Goal: Task Accomplishment & Management: Manage account settings

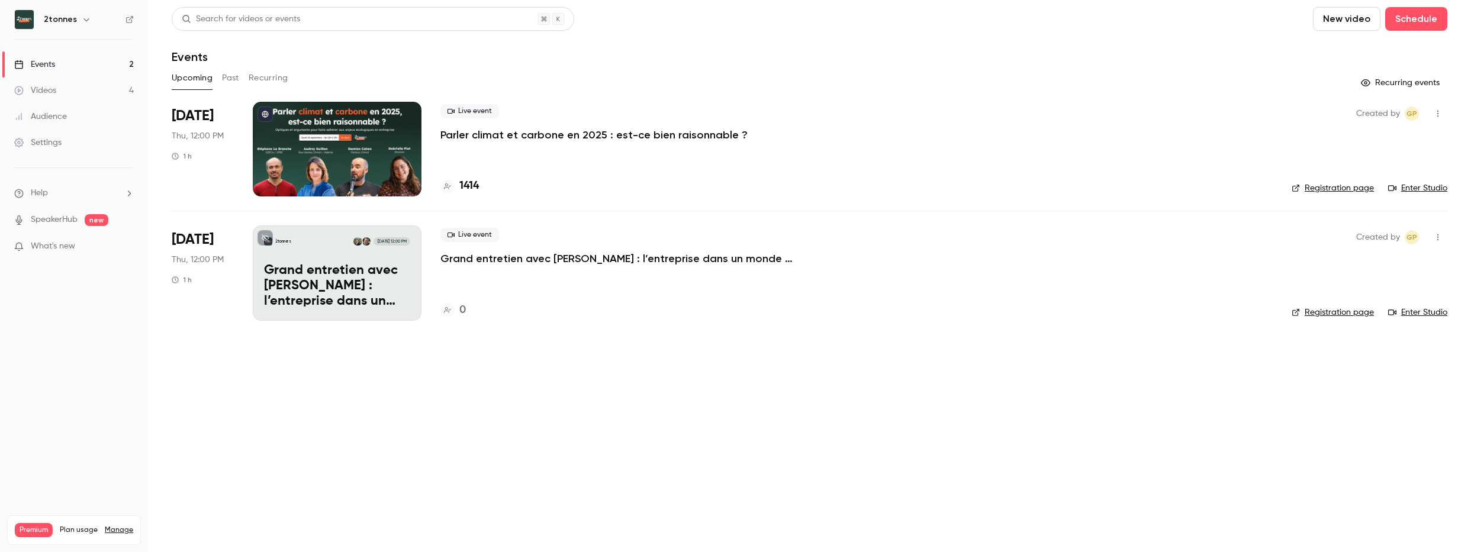
click at [70, 92] on link "Videos 4" at bounding box center [74, 91] width 148 height 26
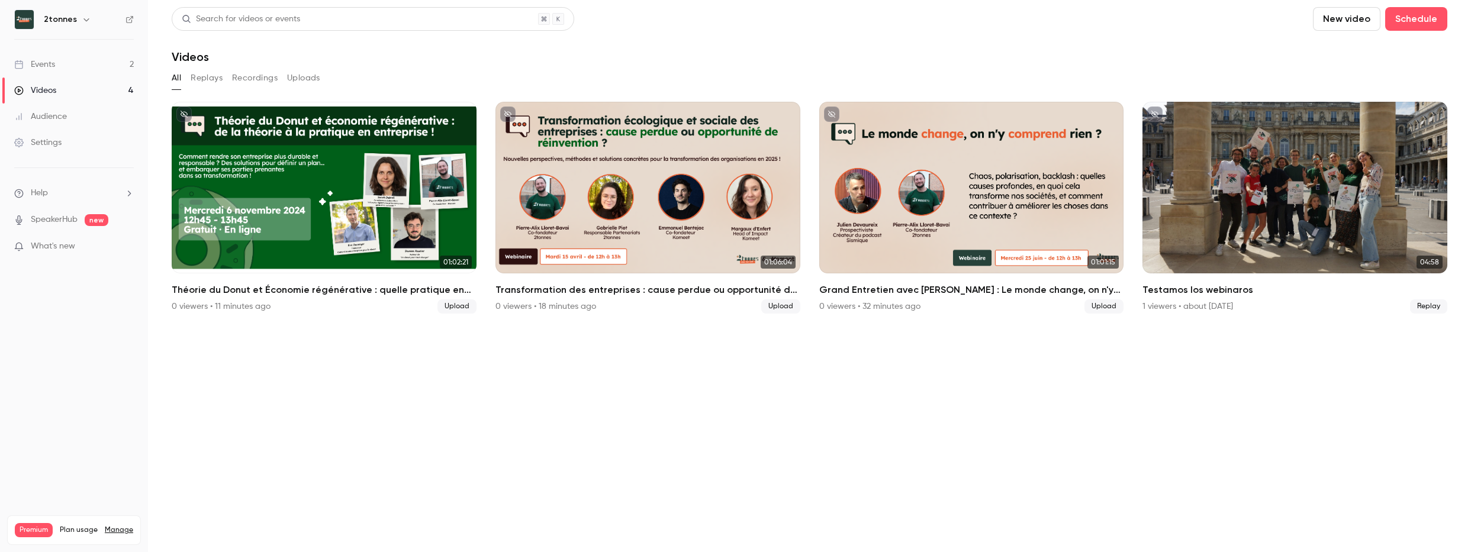
click at [640, 395] on section "Search for videos or events New video Schedule Videos All Replays Recordings Up…" at bounding box center [810, 276] width 1276 height 538
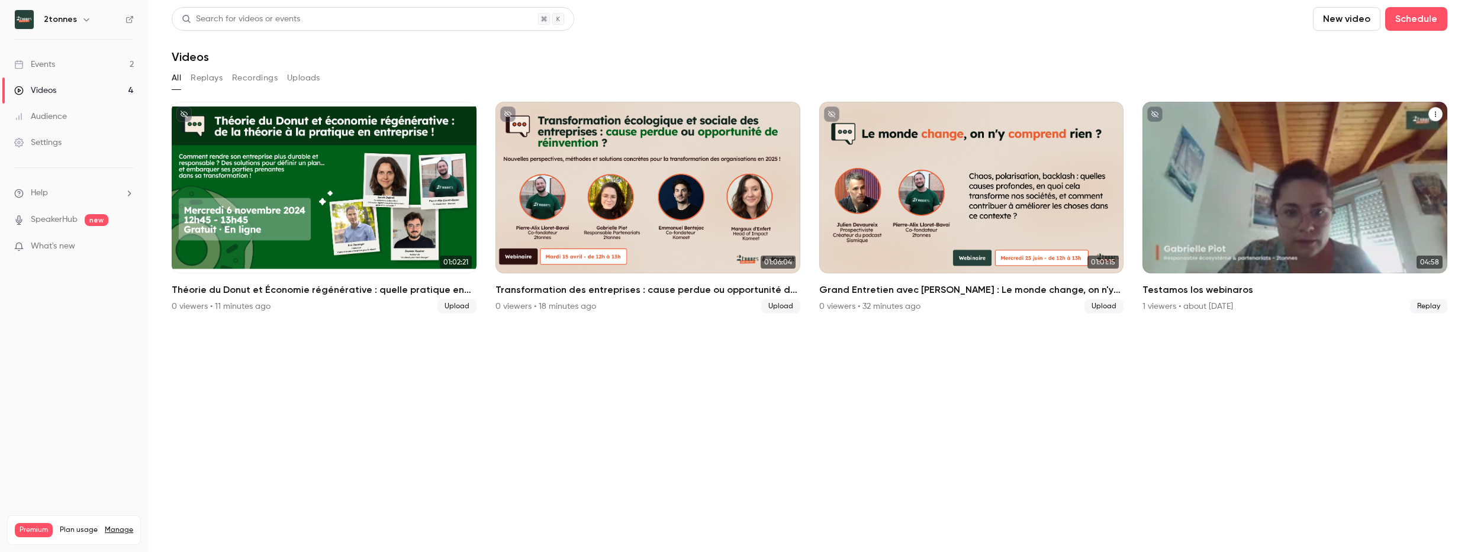
click at [1439, 111] on icon "Testamos los webinaros" at bounding box center [1435, 114] width 7 height 7
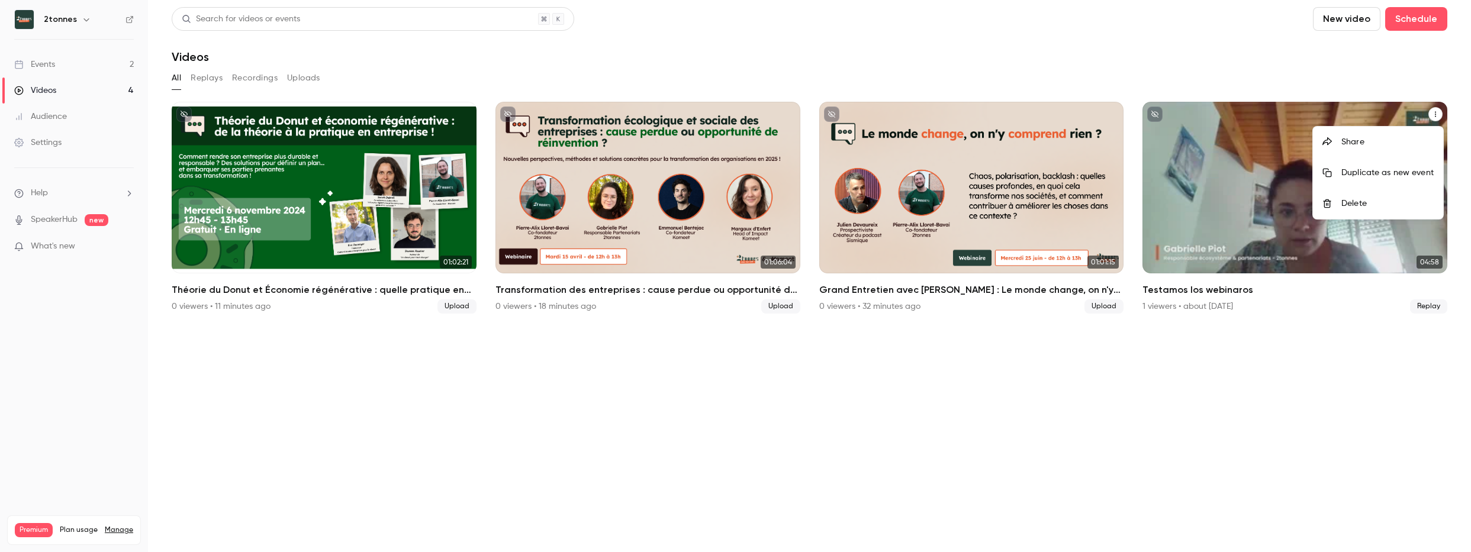
click at [1388, 200] on div "Delete" at bounding box center [1388, 204] width 92 height 12
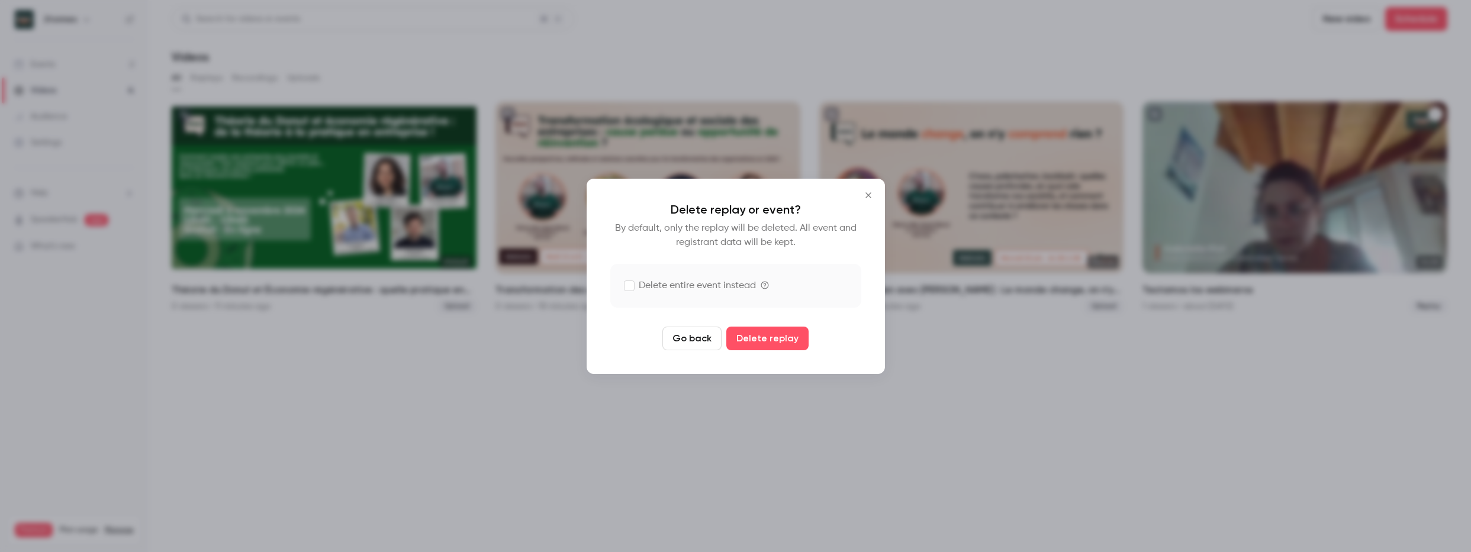
click at [712, 287] on label "Delete entire event instead" at bounding box center [690, 286] width 131 height 14
click at [749, 340] on button "Delete replay and event" at bounding box center [767, 339] width 131 height 24
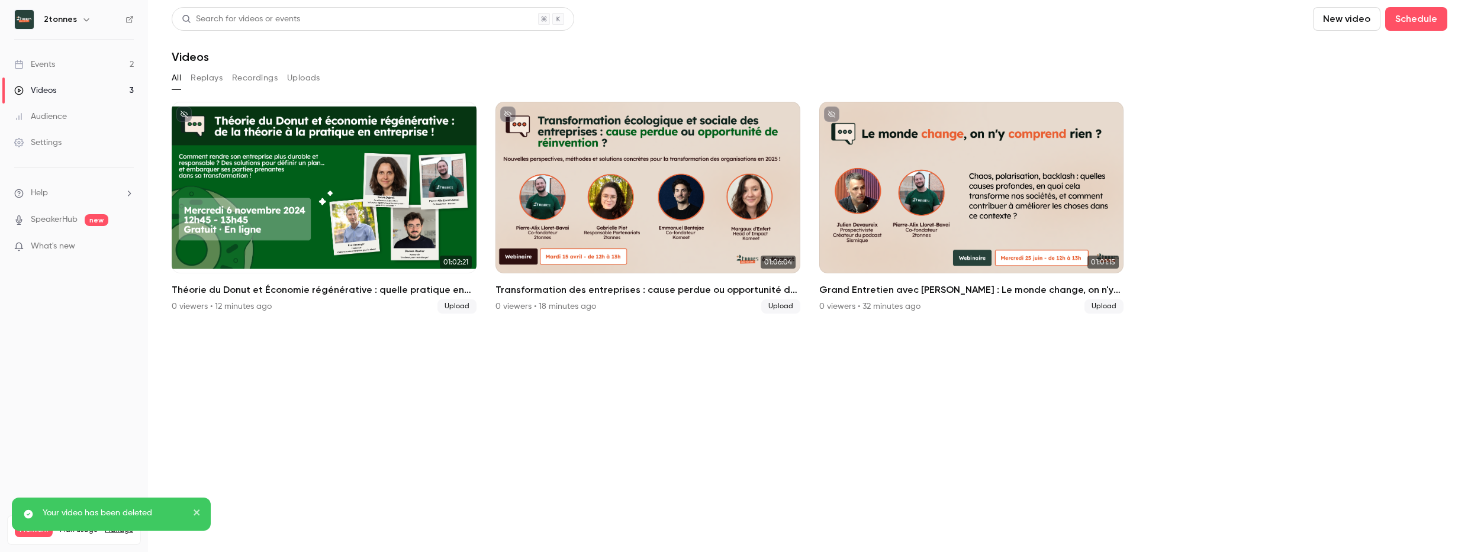
click at [395, 446] on section "Search for videos or events New video Schedule Videos All Replays Recordings Up…" at bounding box center [810, 276] width 1276 height 538
click at [1356, 21] on button "New video" at bounding box center [1346, 19] width 67 height 24
click at [1356, 84] on div "Upload" at bounding box center [1390, 82] width 90 height 12
click at [1142, 65] on section "Search for videos or events New video Schedule Videos All Replays Recordings Up…" at bounding box center [810, 276] width 1276 height 538
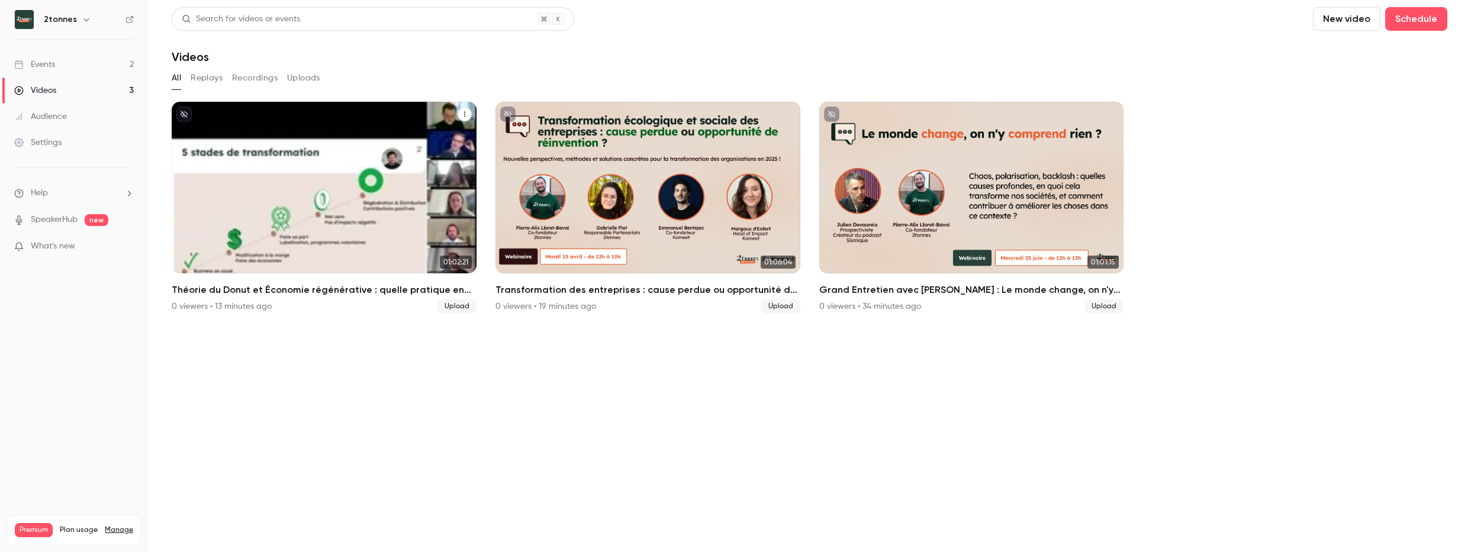
click at [302, 235] on div "Théorie du Donut et Économie régénérative : quelle pratique en entreprise ?" at bounding box center [324, 188] width 305 height 172
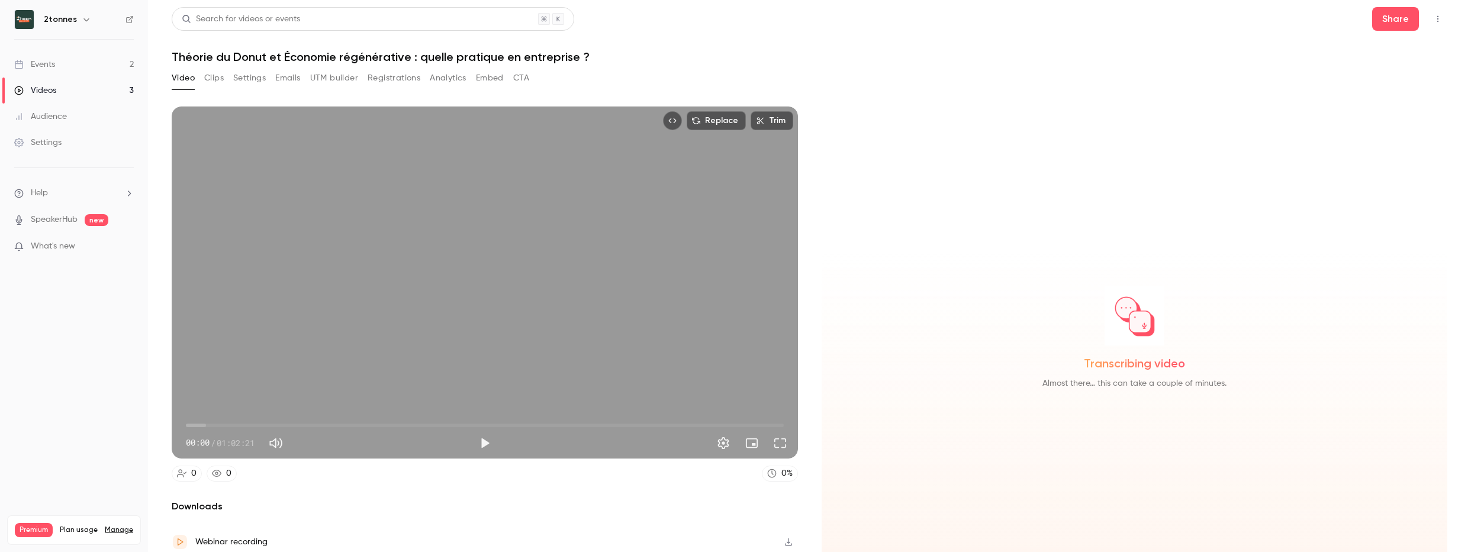
click at [404, 82] on button "Registrations" at bounding box center [394, 78] width 53 height 19
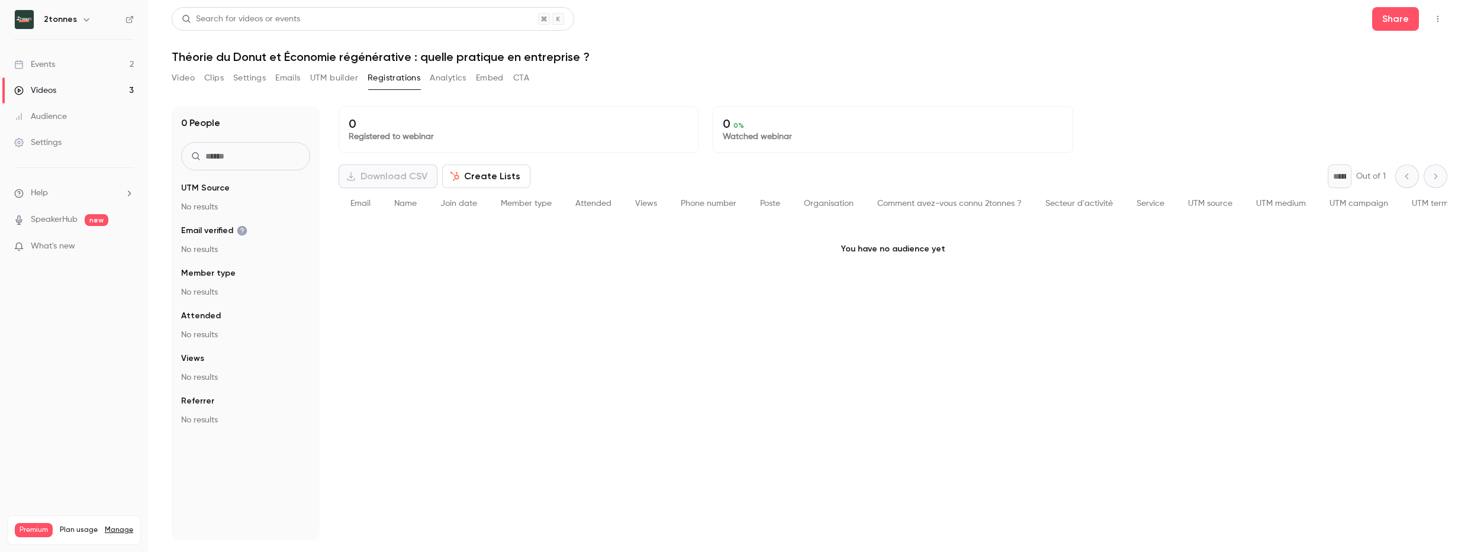
click at [326, 76] on button "UTM builder" at bounding box center [334, 78] width 48 height 19
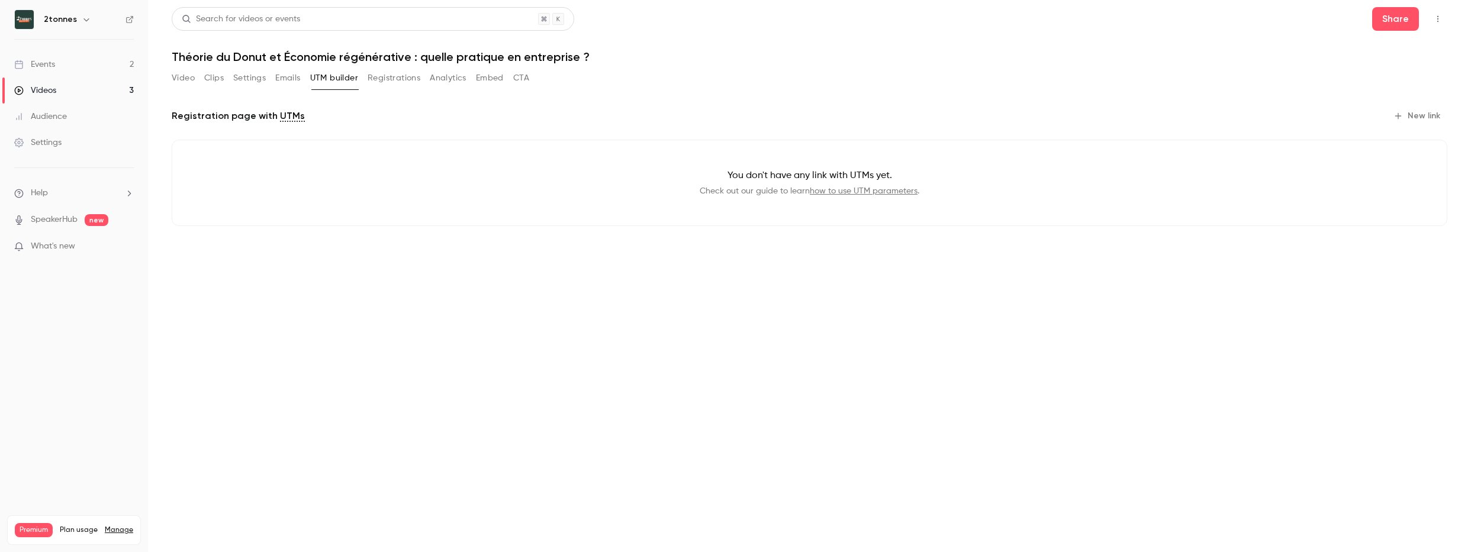
click at [285, 78] on button "Emails" at bounding box center [287, 78] width 25 height 19
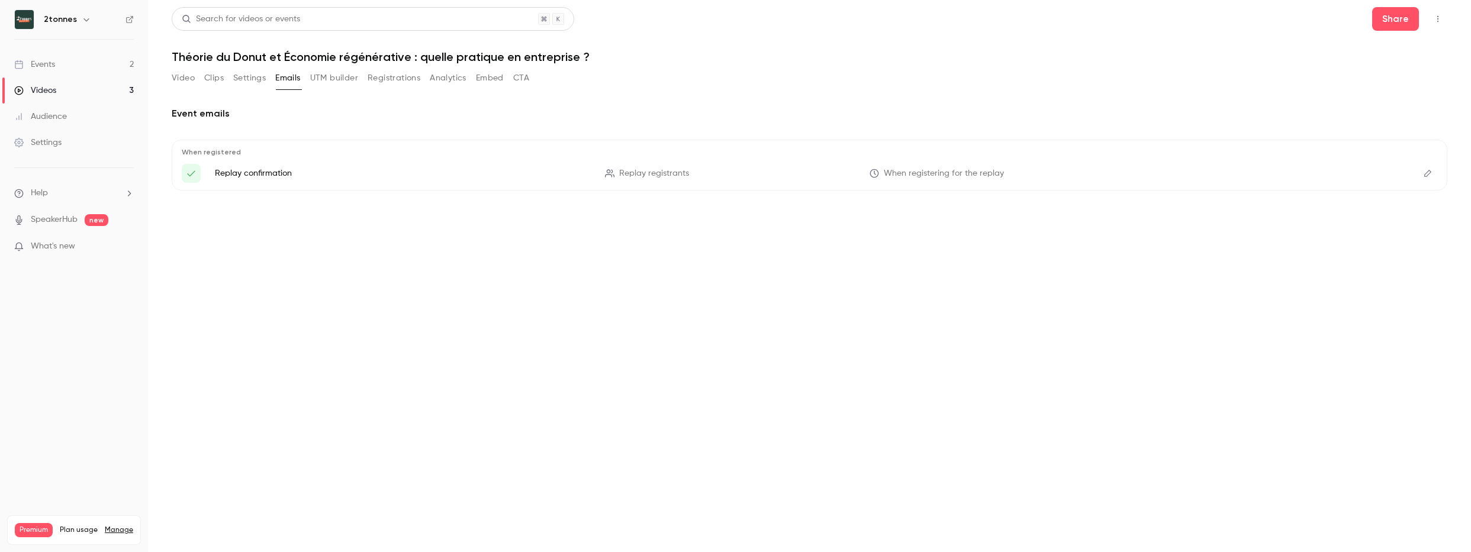
click at [283, 177] on p "Replay confirmation" at bounding box center [403, 174] width 376 height 12
drag, startPoint x: 1438, startPoint y: 173, endPoint x: 1431, endPoint y: 175, distance: 7.3
click at [1436, 174] on div "When registered Replay confirmation Replay registrants When registering for the…" at bounding box center [810, 165] width 1276 height 51
click at [1429, 175] on icon "Edit" at bounding box center [1427, 173] width 9 height 8
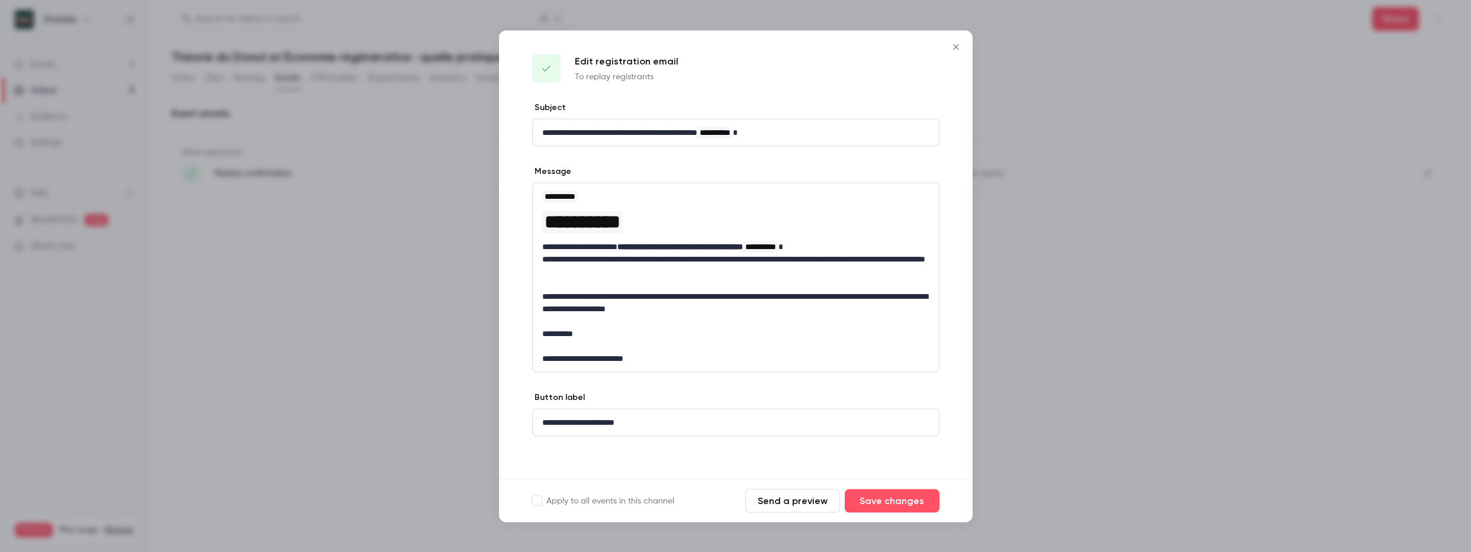
click at [957, 46] on icon "Close" at bounding box center [955, 46] width 5 height 5
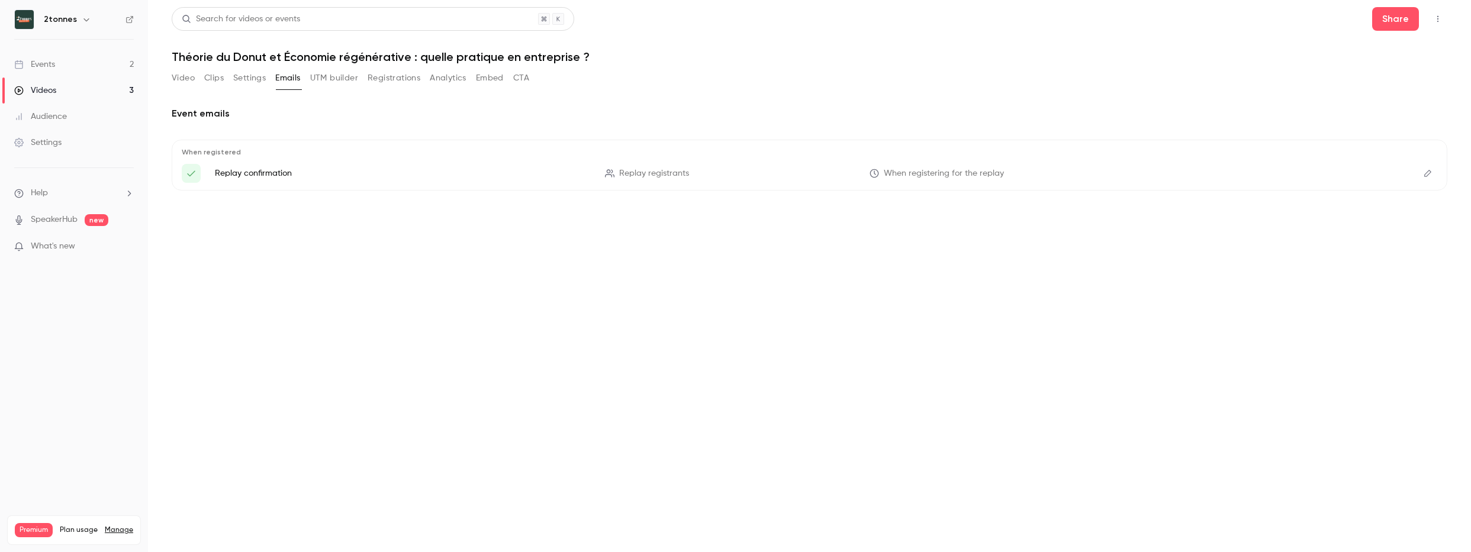
click at [496, 79] on button "Embed" at bounding box center [490, 78] width 28 height 19
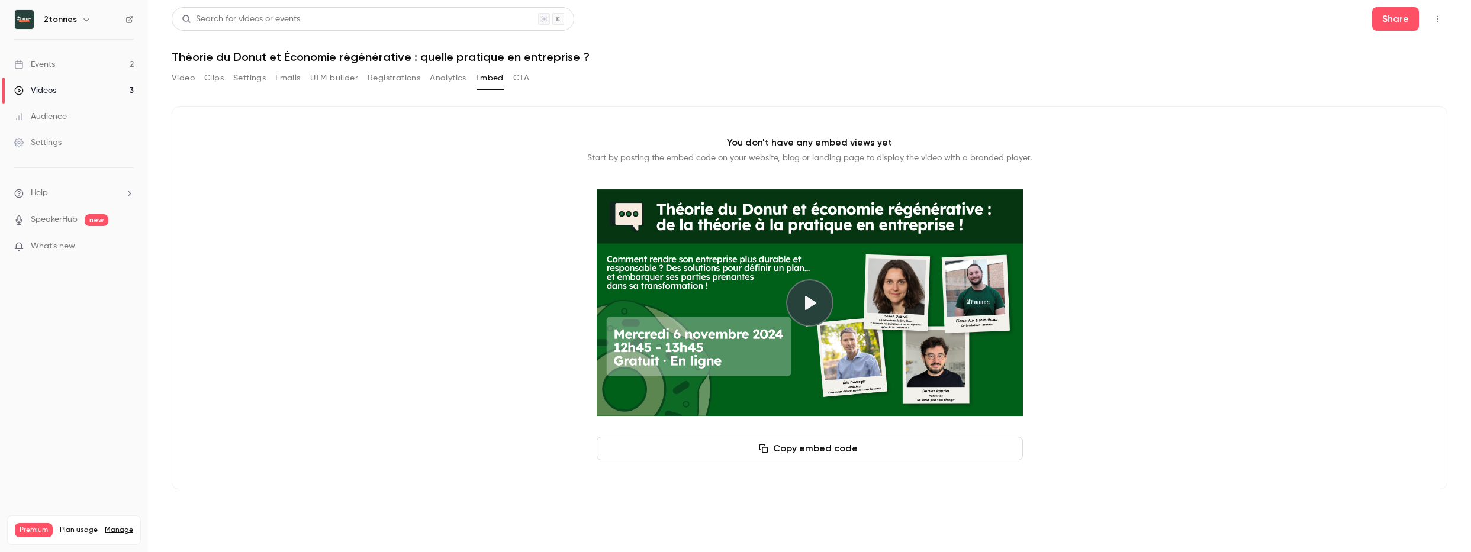
click at [525, 79] on button "CTA" at bounding box center [521, 78] width 16 height 19
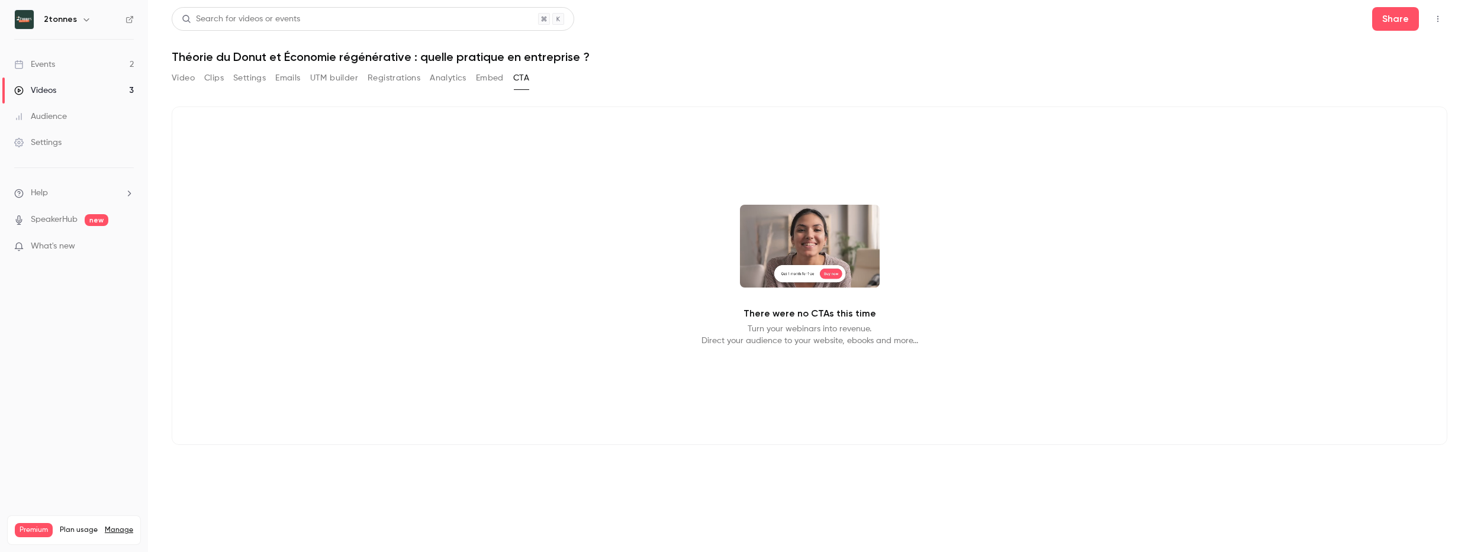
click at [487, 83] on button "Embed" at bounding box center [490, 78] width 28 height 19
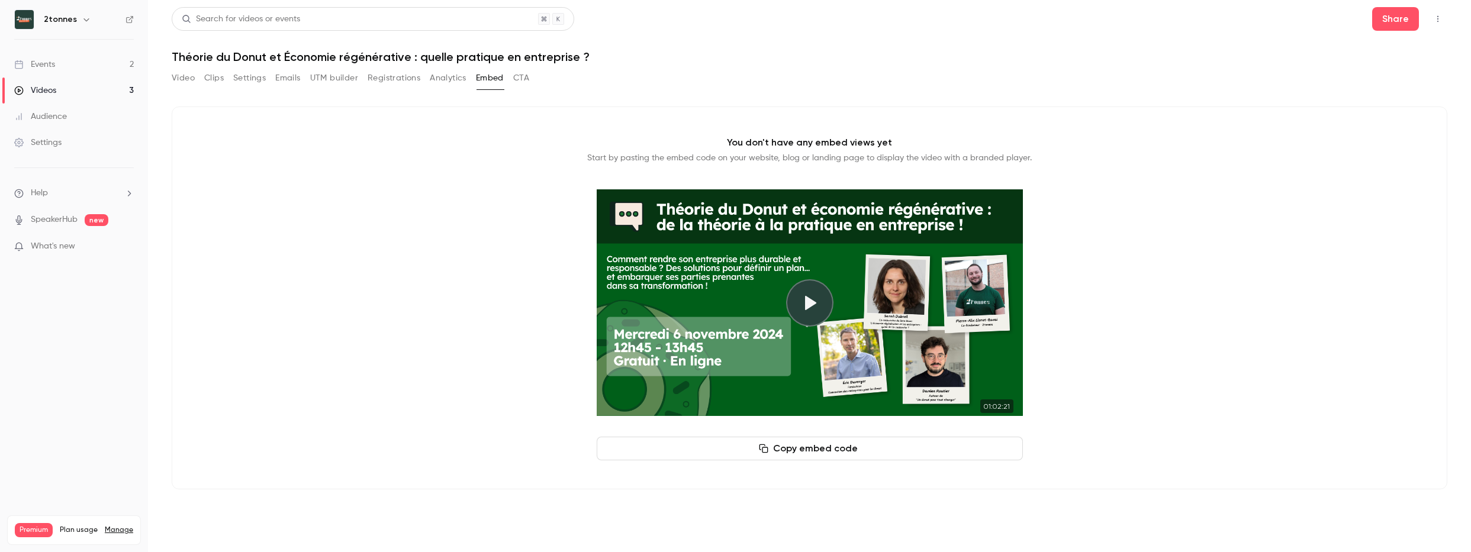
click at [449, 80] on button "Analytics" at bounding box center [448, 78] width 37 height 19
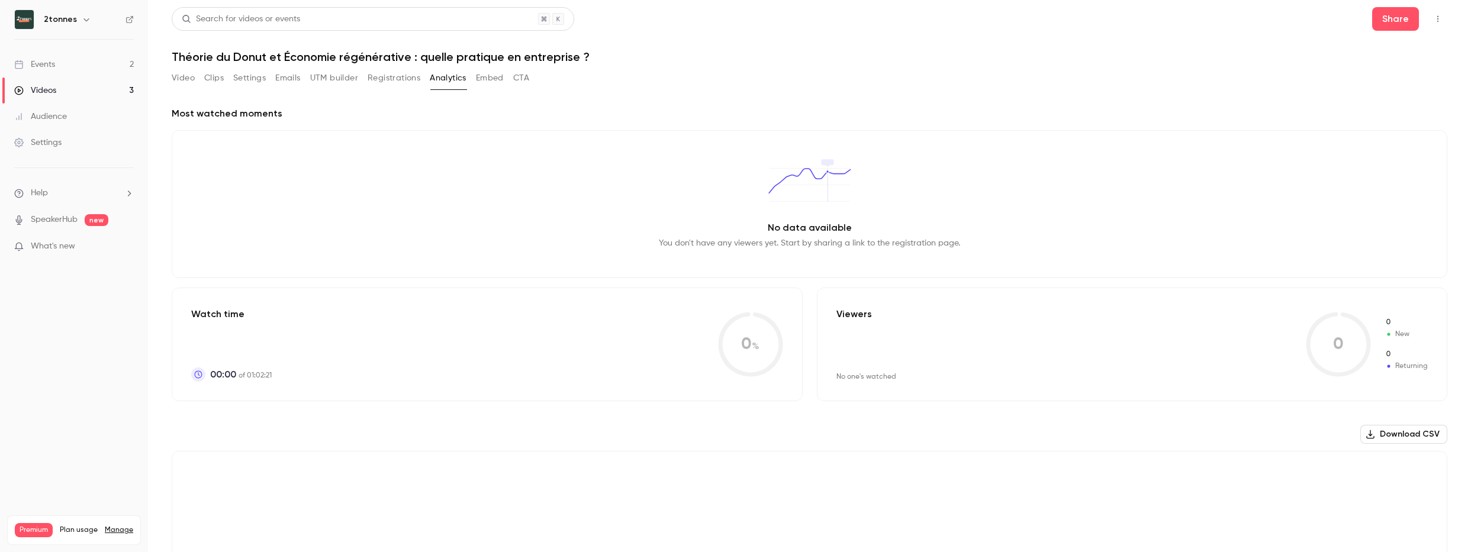
click at [391, 80] on button "Registrations" at bounding box center [394, 78] width 53 height 19
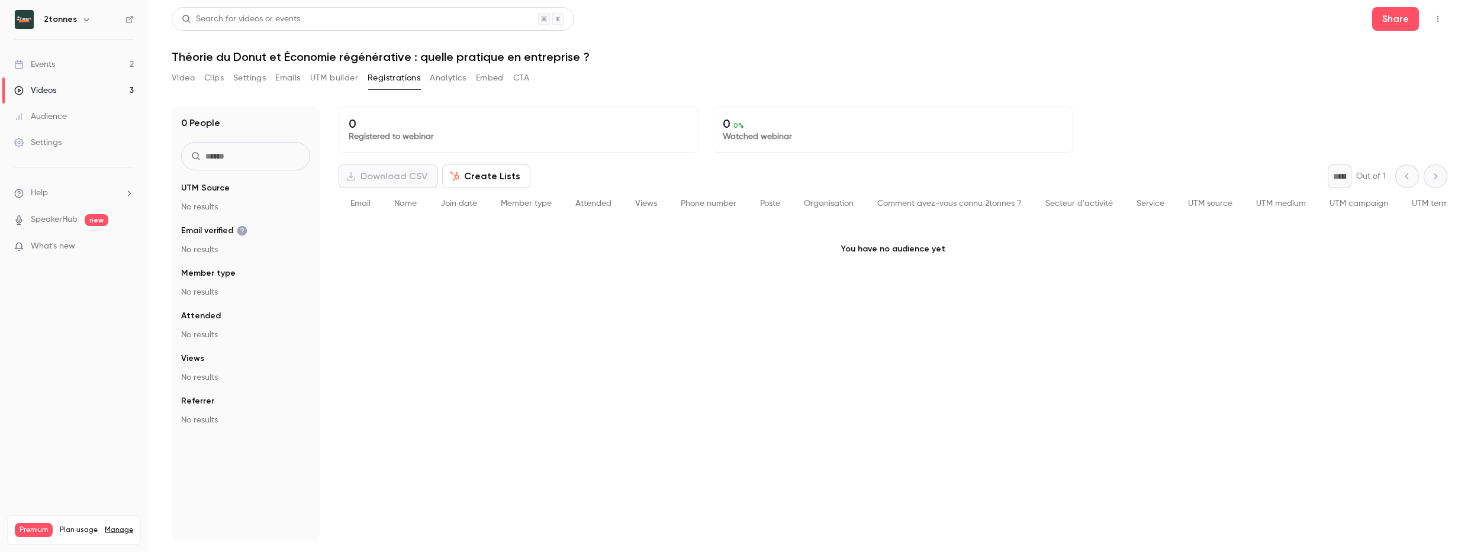
click at [491, 79] on button "Embed" at bounding box center [490, 78] width 28 height 19
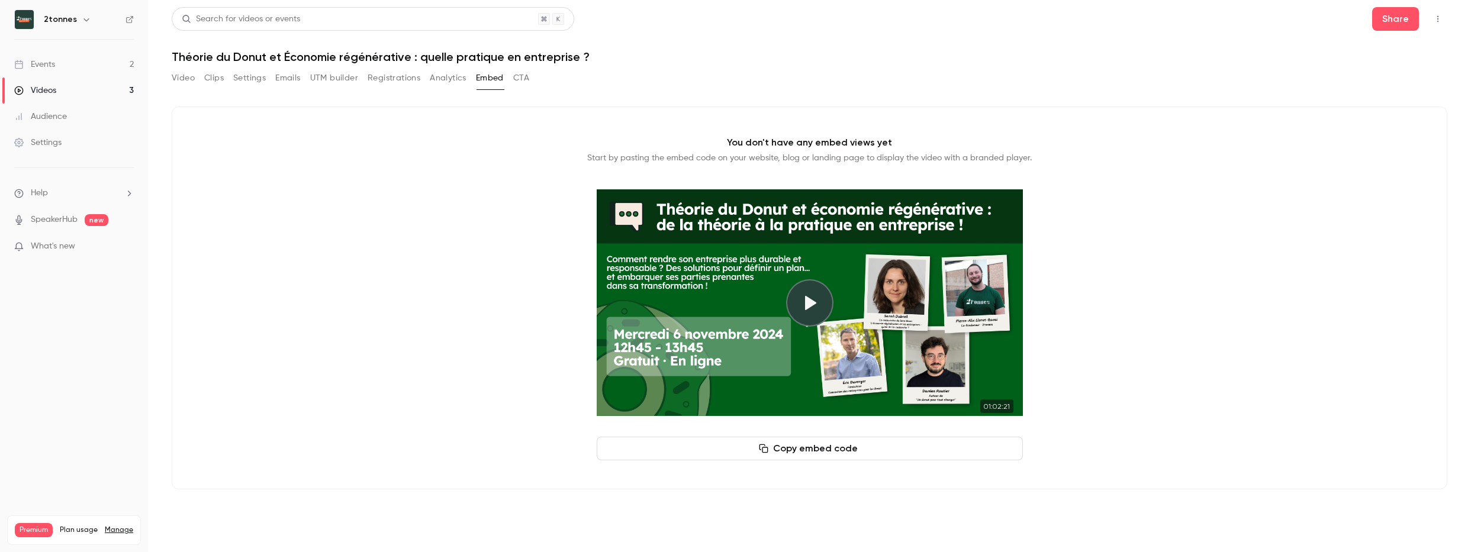
click at [807, 285] on button "Play video" at bounding box center [809, 302] width 47 height 47
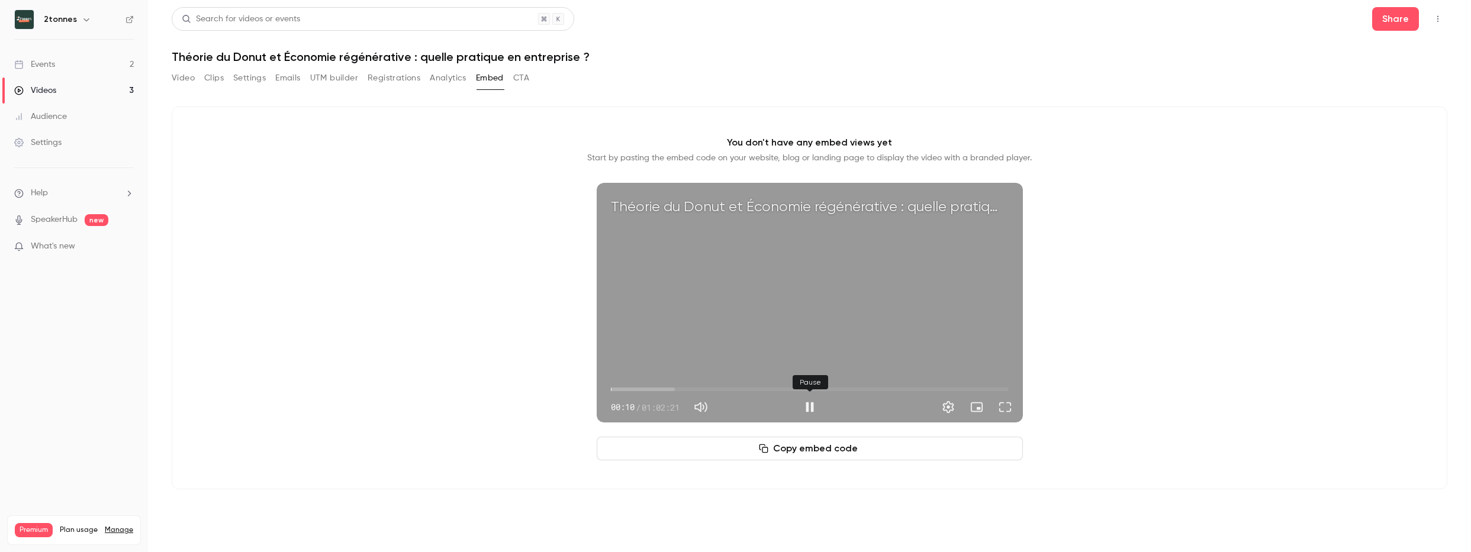
click at [812, 406] on button "Pause" at bounding box center [810, 408] width 24 height 24
type input "**"
click at [369, 162] on div "You don't have any embed views yet Start by pasting the embed code on your webs…" at bounding box center [810, 298] width 1276 height 383
click at [197, 76] on div "Video Clips Settings Emails UTM builder Registrations Analytics Embed CTA" at bounding box center [351, 78] width 358 height 19
click at [179, 79] on button "Video" at bounding box center [183, 78] width 23 height 19
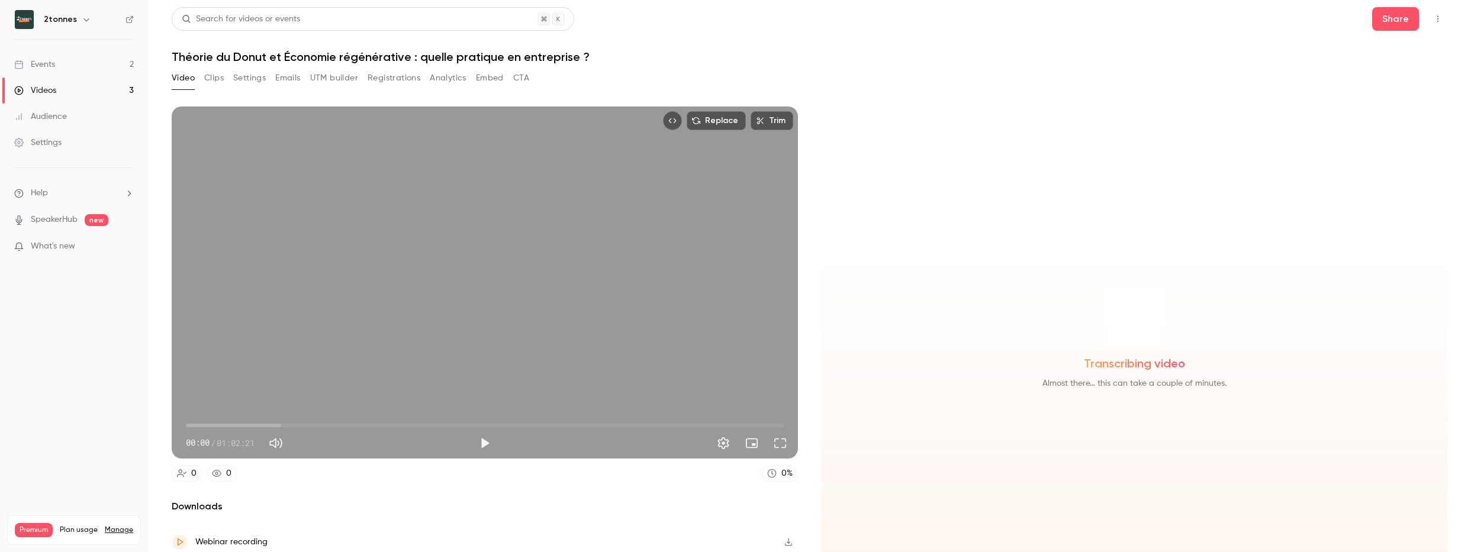
click at [249, 75] on button "Settings" at bounding box center [249, 78] width 33 height 19
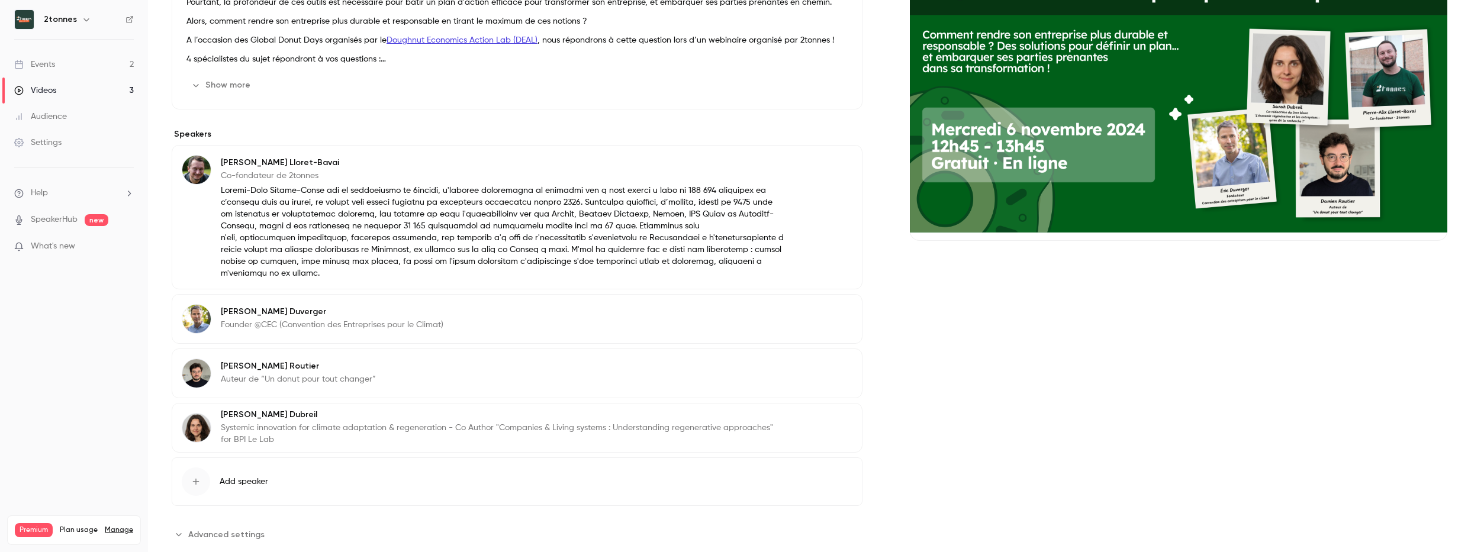
scroll to position [191, 0]
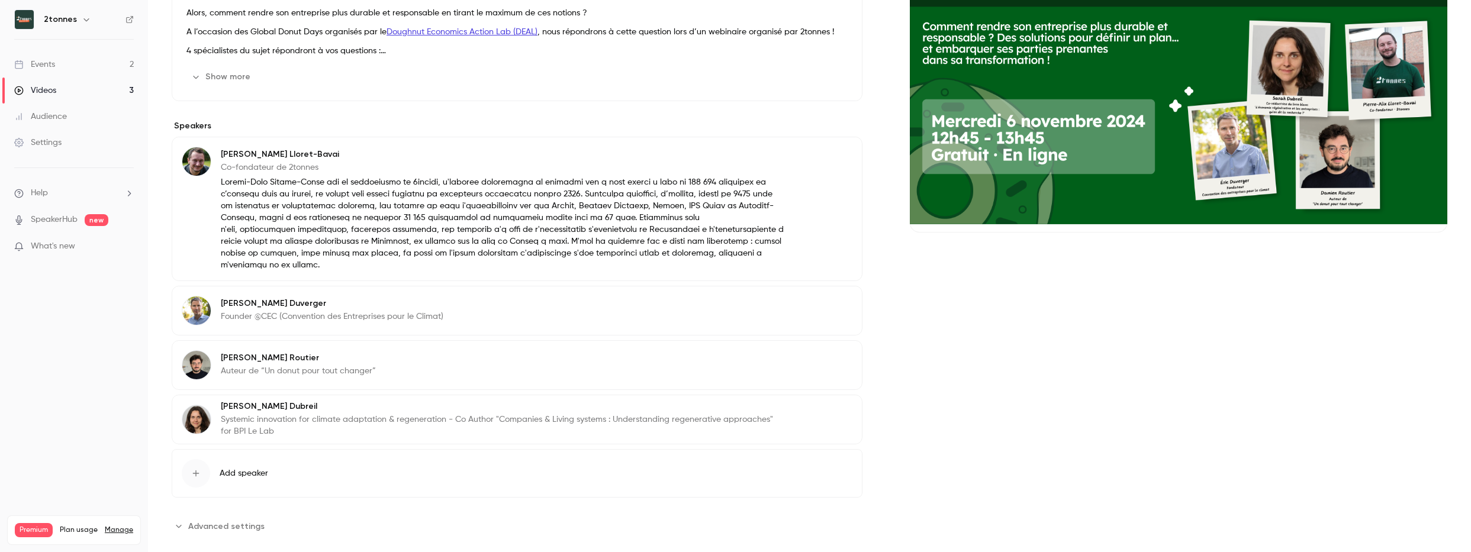
click at [239, 520] on span "Advanced settings" at bounding box center [226, 526] width 76 height 12
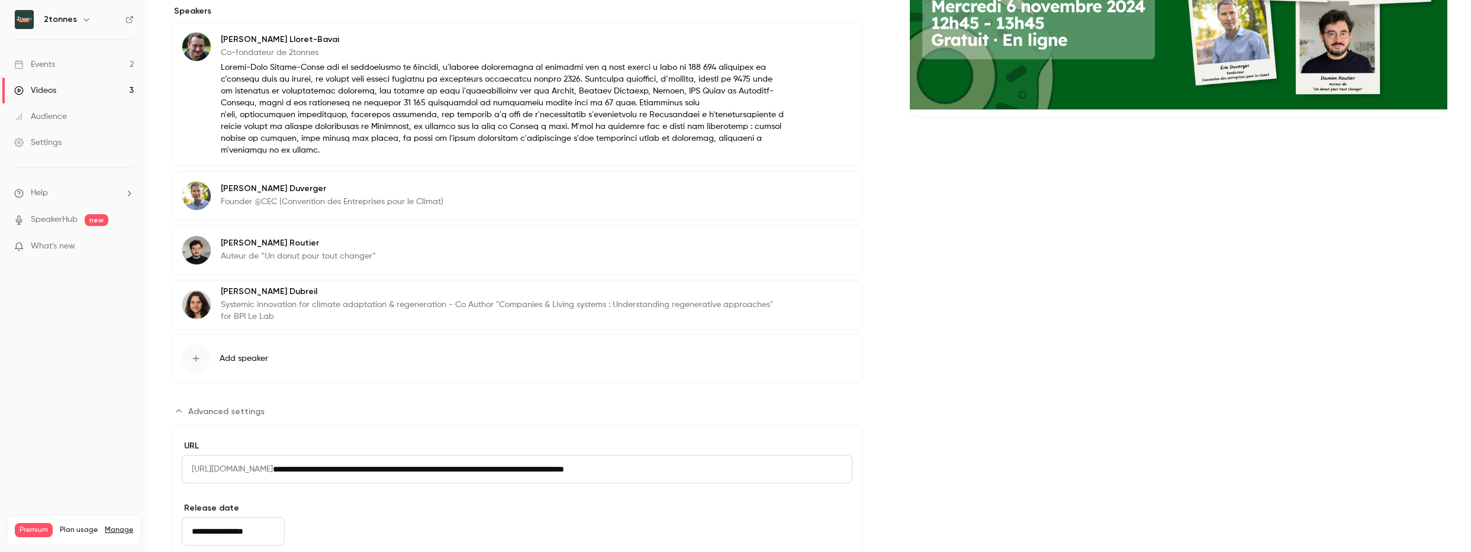
scroll to position [374, 0]
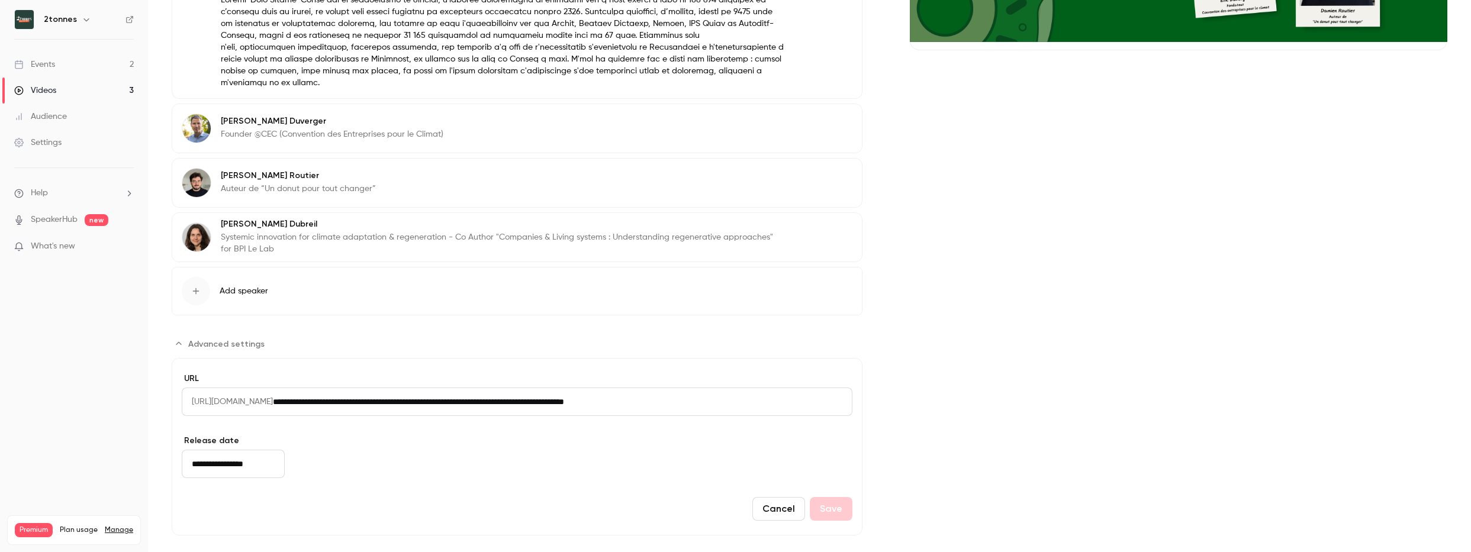
click at [488, 401] on input "**********" at bounding box center [563, 402] width 580 height 28
click at [487, 391] on input "**********" at bounding box center [563, 402] width 580 height 28
drag, startPoint x: 700, startPoint y: 384, endPoint x: 707, endPoint y: 384, distance: 6.5
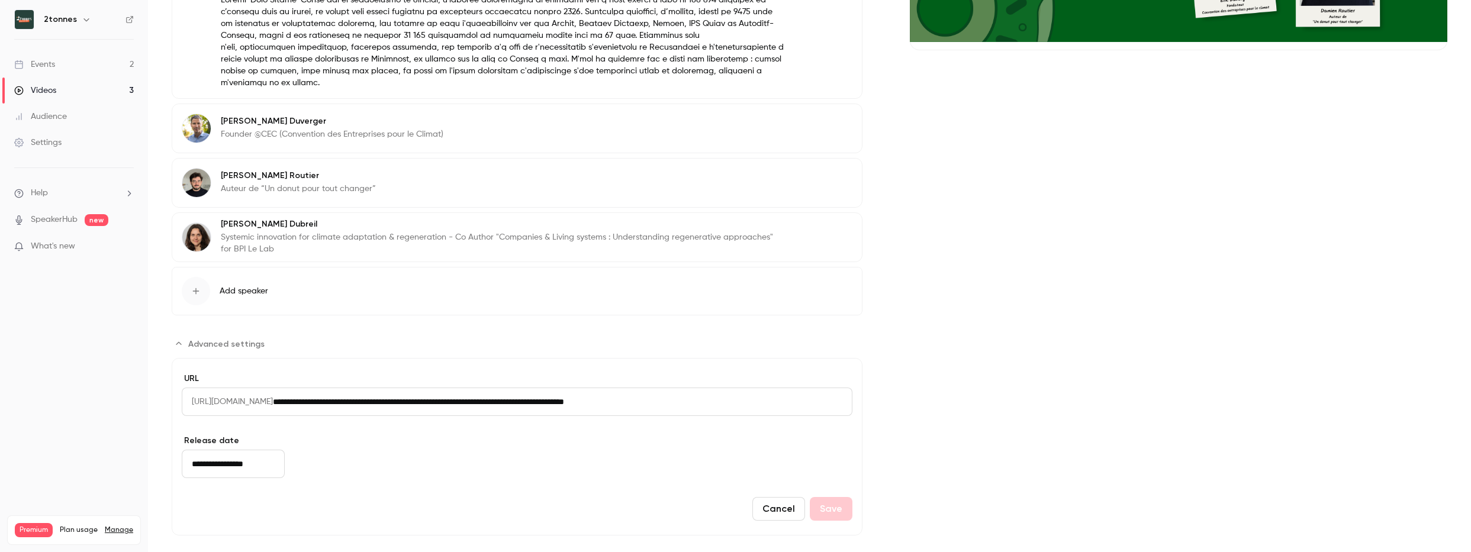
click at [702, 388] on input "**********" at bounding box center [563, 402] width 580 height 28
drag, startPoint x: 767, startPoint y: 389, endPoint x: 205, endPoint y: 381, distance: 561.9
click at [205, 388] on div "**********" at bounding box center [517, 402] width 671 height 28
click at [198, 388] on span "[URL][DOMAIN_NAME]" at bounding box center [227, 402] width 91 height 28
drag, startPoint x: 192, startPoint y: 389, endPoint x: 757, endPoint y: 407, distance: 565.1
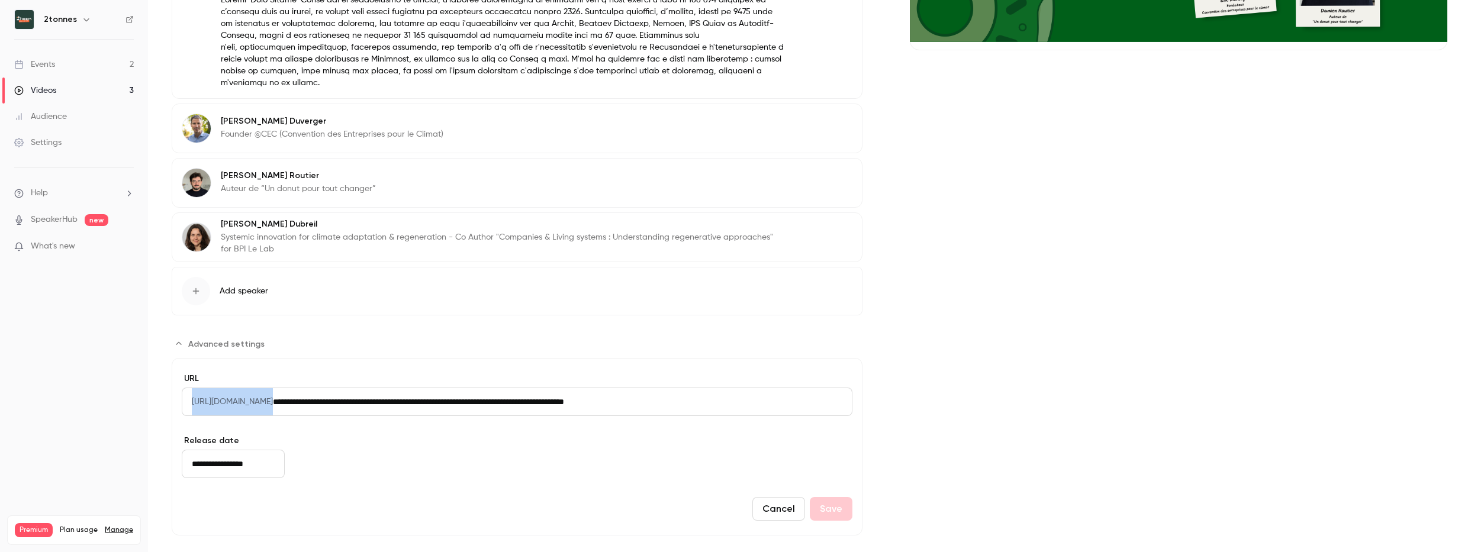
click at [757, 407] on div "**********" at bounding box center [517, 404] width 671 height 62
copy span "[URL][DOMAIN_NAME]"
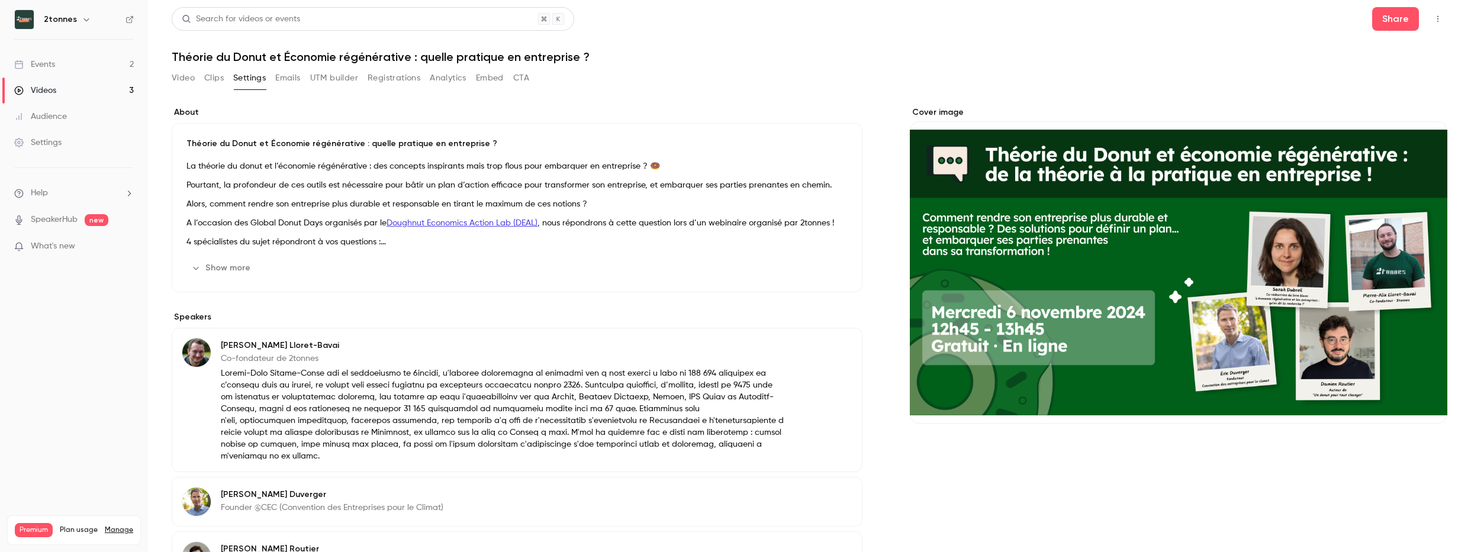
click at [194, 79] on button "Video" at bounding box center [183, 78] width 23 height 19
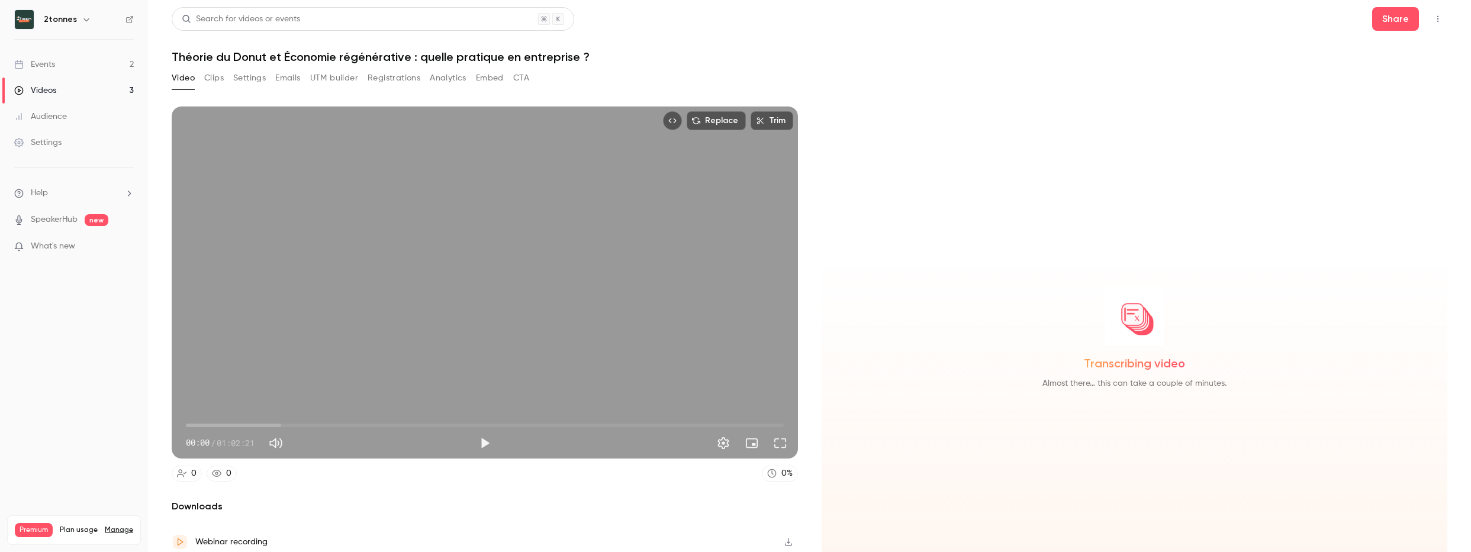
click at [67, 88] on link "Videos 3" at bounding box center [74, 91] width 148 height 26
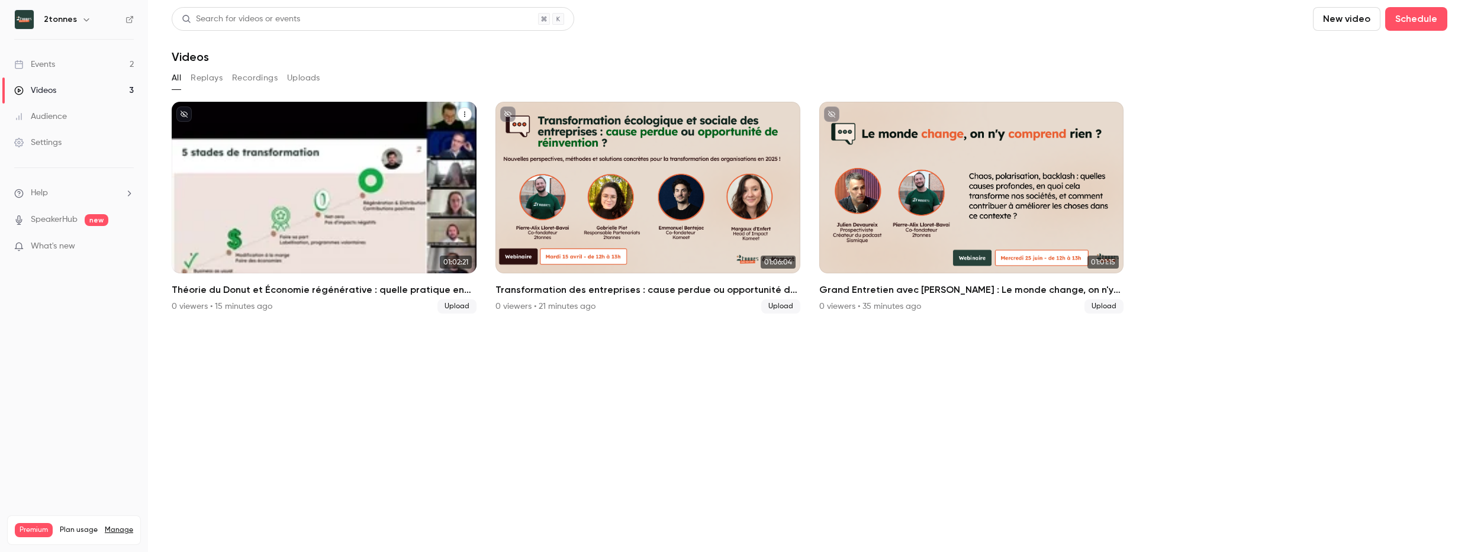
click at [463, 114] on icon "Théorie du Donut et Économie régénérative : quelle pratique en entreprise ?" at bounding box center [464, 114] width 7 height 7
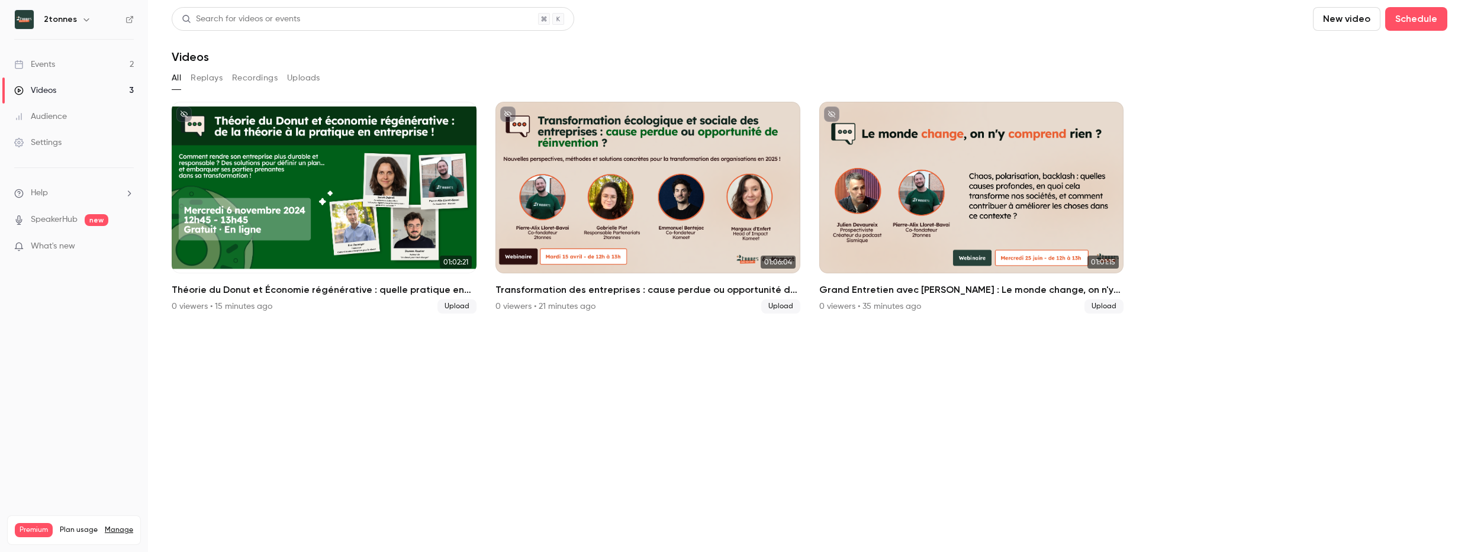
click at [1304, 56] on div "Videos" at bounding box center [810, 57] width 1276 height 14
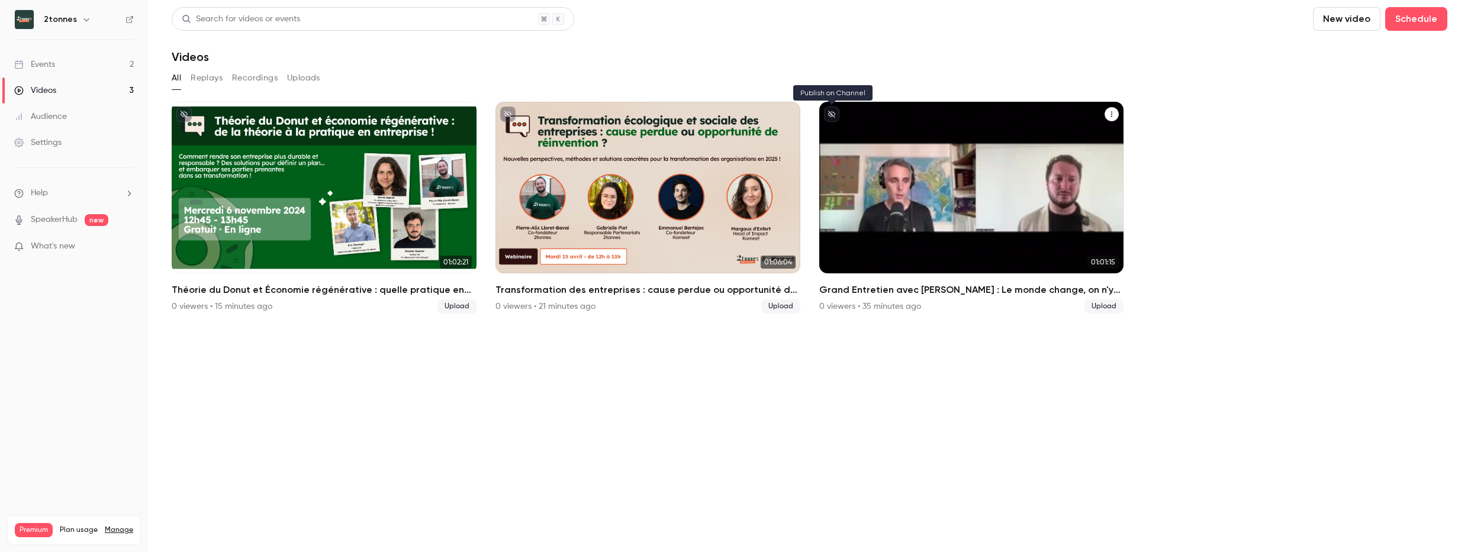
click at [834, 114] on icon "unpublished" at bounding box center [831, 114] width 7 height 7
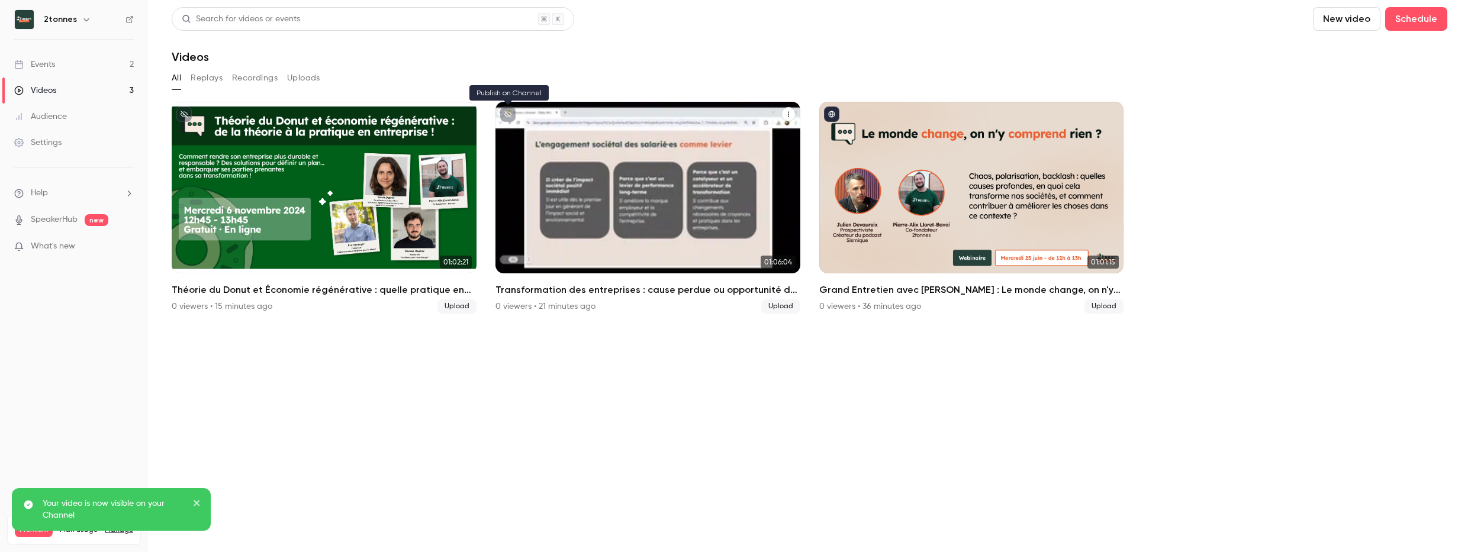
click at [507, 114] on icon "unpublished" at bounding box center [507, 114] width 7 height 7
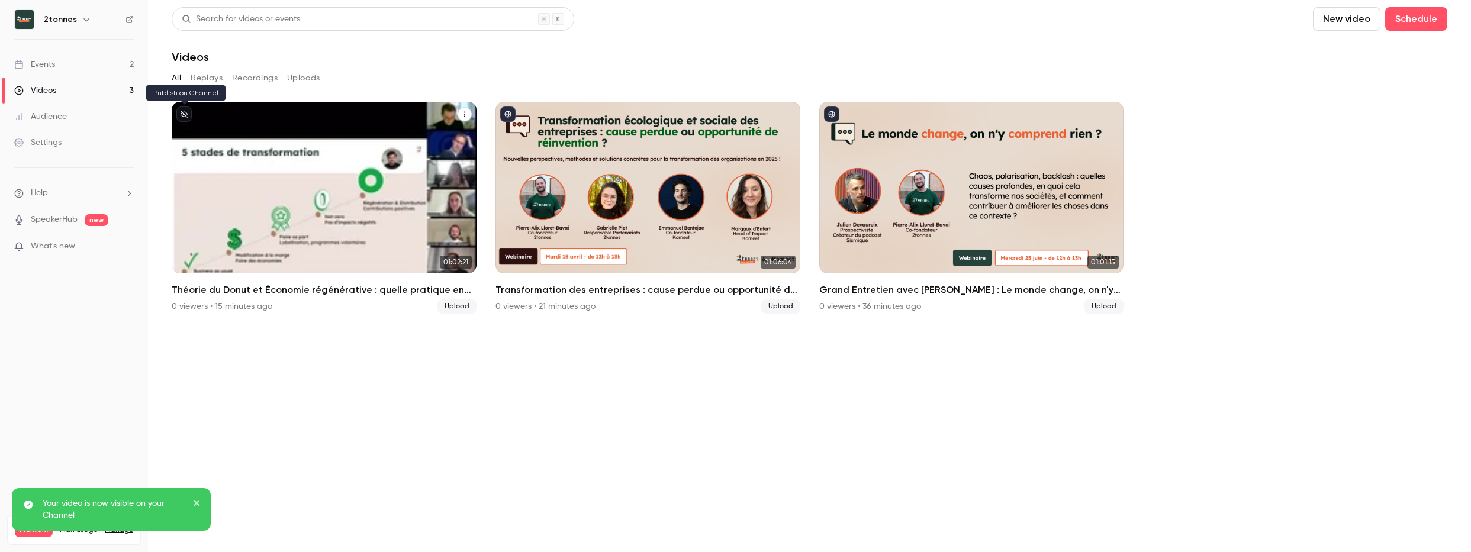
click at [183, 114] on icon "unpublished" at bounding box center [184, 114] width 7 height 7
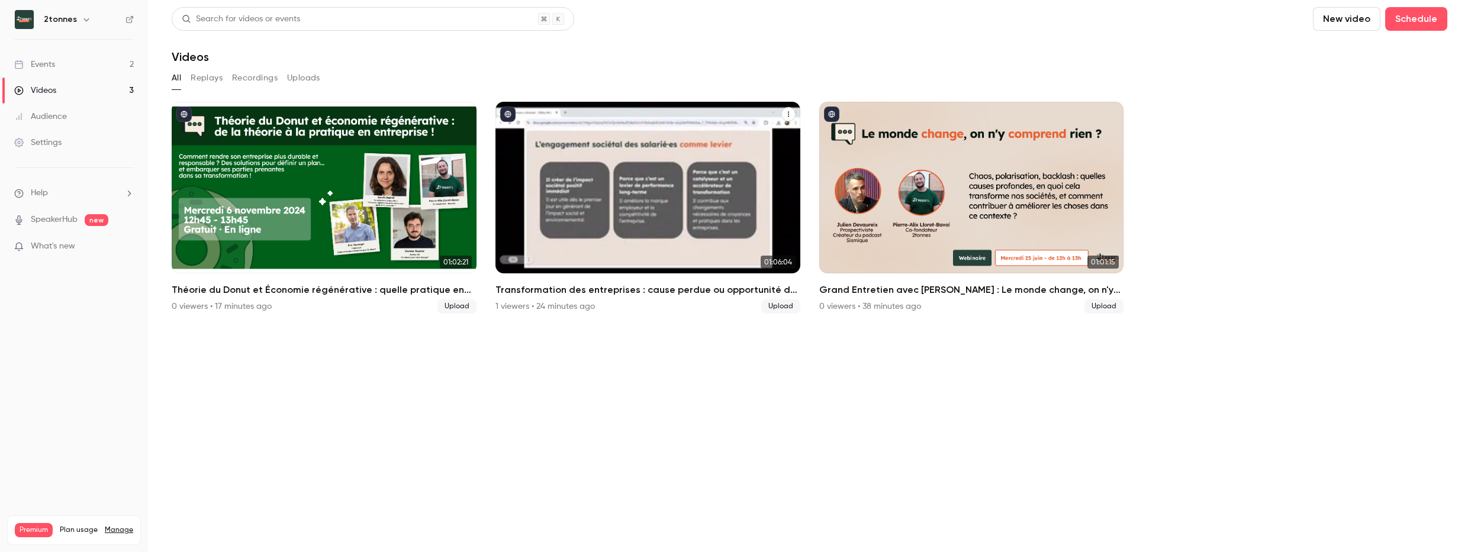
click at [719, 225] on div "Transformation des entreprises : cause perdue ou opportunité de réinvention ?" at bounding box center [648, 188] width 305 height 172
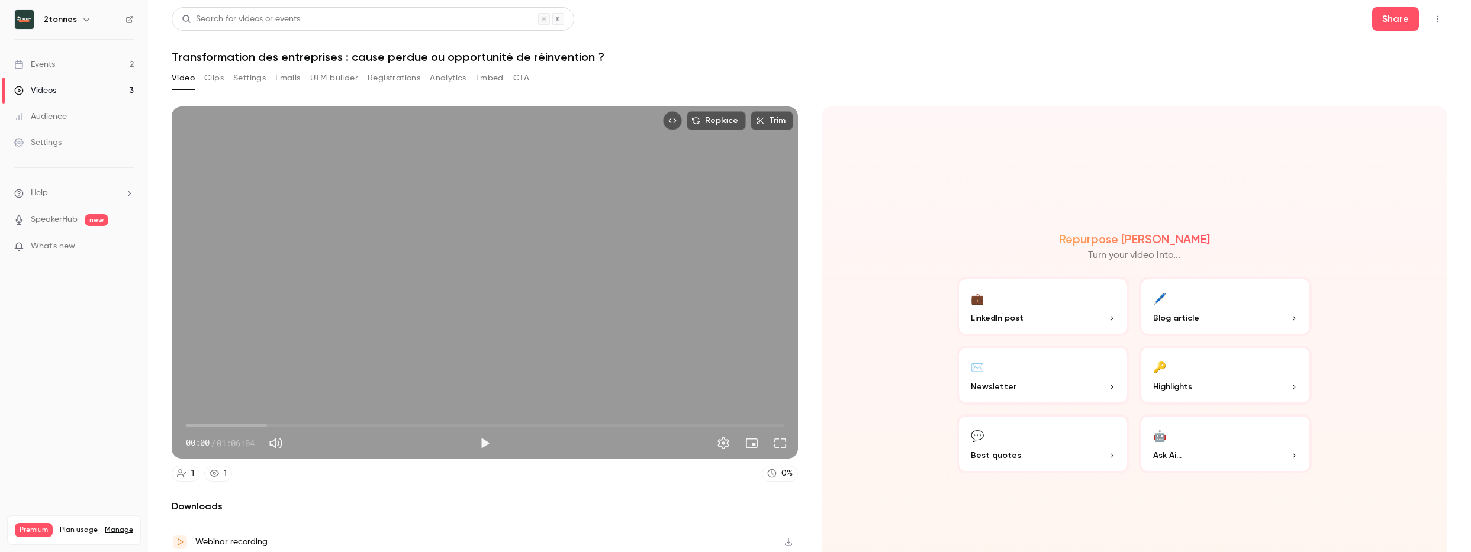
click at [284, 79] on button "Emails" at bounding box center [287, 78] width 25 height 19
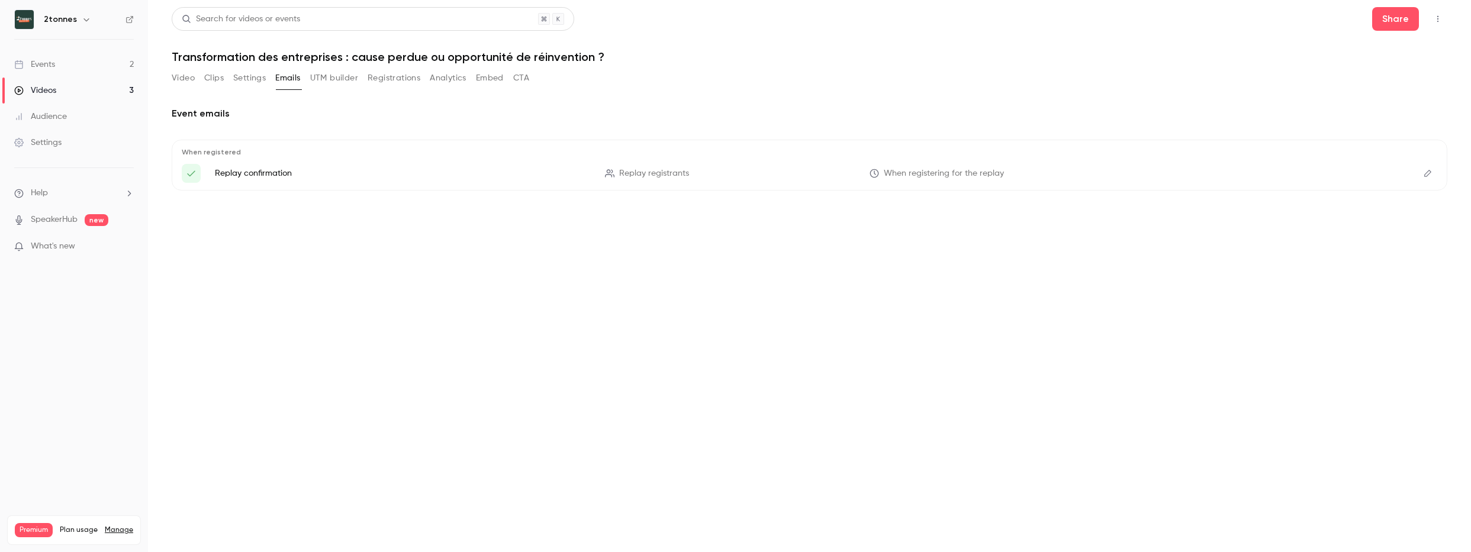
click at [260, 178] on p "Replay confirmation" at bounding box center [403, 174] width 376 height 12
click at [1427, 170] on icon "Edit" at bounding box center [1427, 173] width 9 height 8
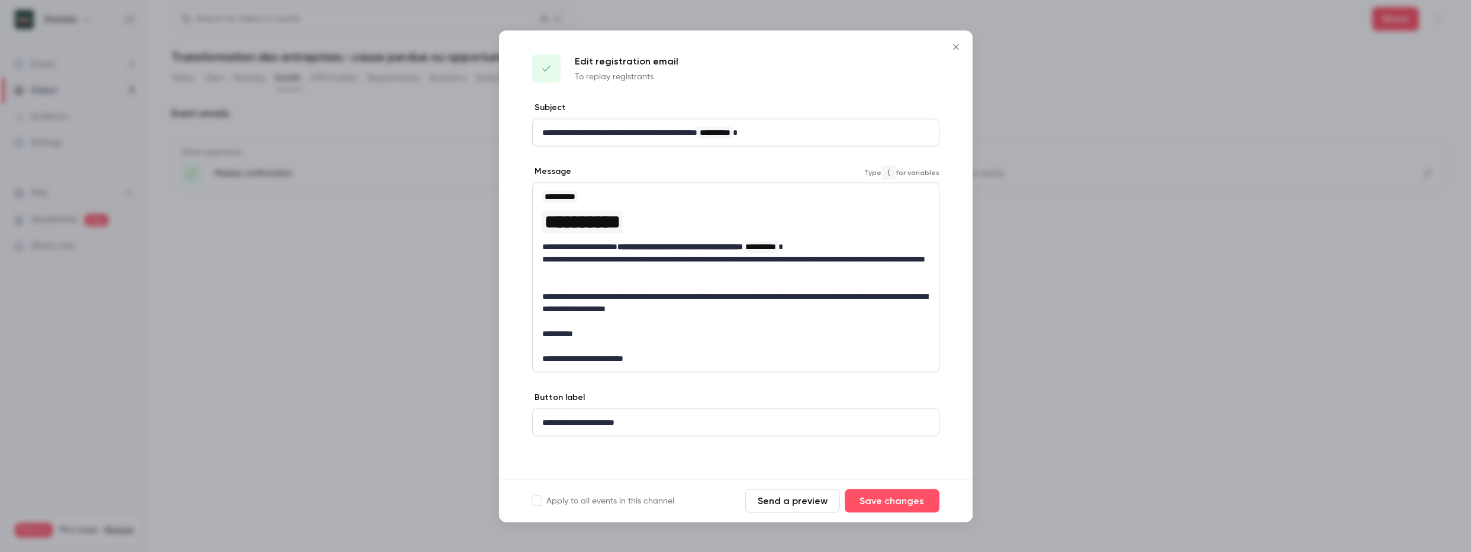
click at [757, 294] on p "**********" at bounding box center [735, 302] width 387 height 25
drag, startPoint x: 768, startPoint y: 307, endPoint x: 544, endPoint y: 295, distance: 224.7
click at [544, 295] on p "**********" at bounding box center [735, 302] width 387 height 25
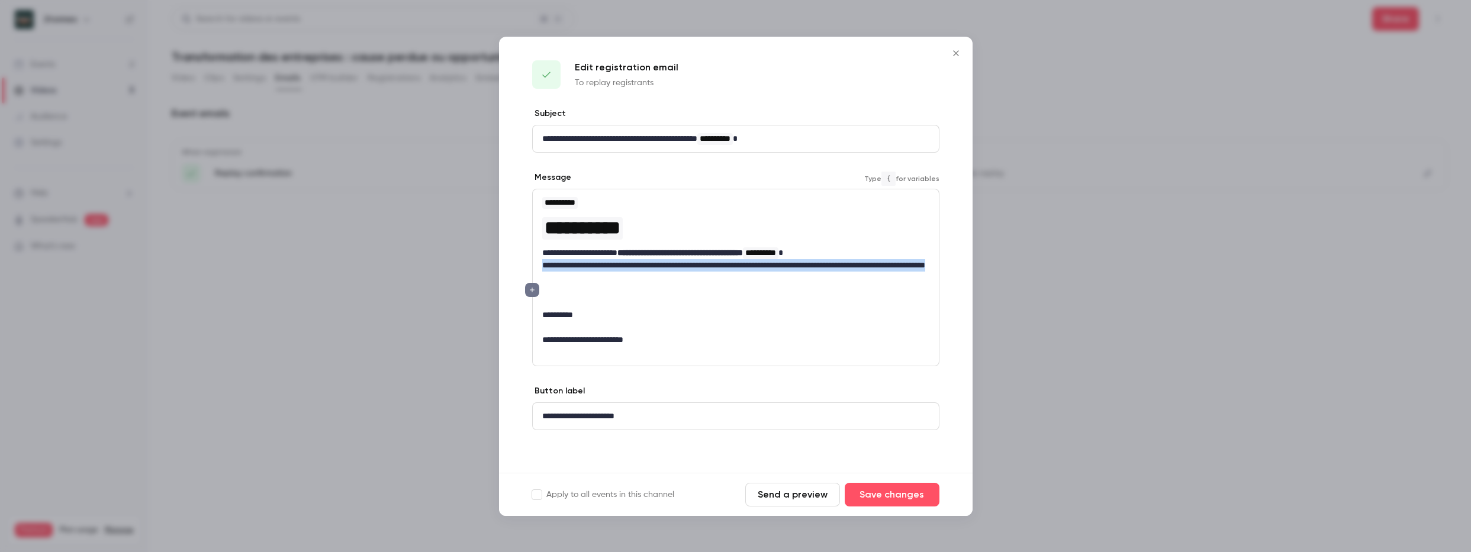
drag, startPoint x: 680, startPoint y: 274, endPoint x: 548, endPoint y: 258, distance: 133.6
click at [548, 259] on p "**********" at bounding box center [735, 271] width 387 height 25
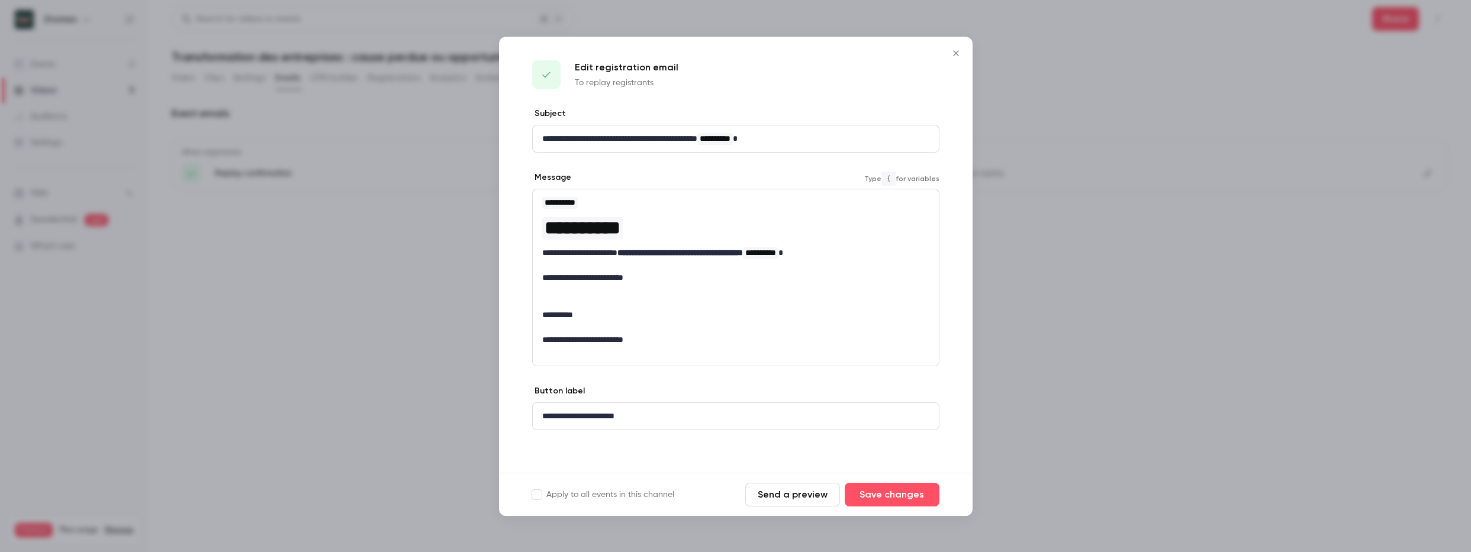
click at [639, 294] on p "editor" at bounding box center [735, 290] width 387 height 12
click at [648, 298] on p "editor" at bounding box center [735, 303] width 387 height 12
click at [649, 284] on p "editor" at bounding box center [735, 290] width 387 height 12
click at [888, 486] on button "Save changes" at bounding box center [892, 495] width 95 height 24
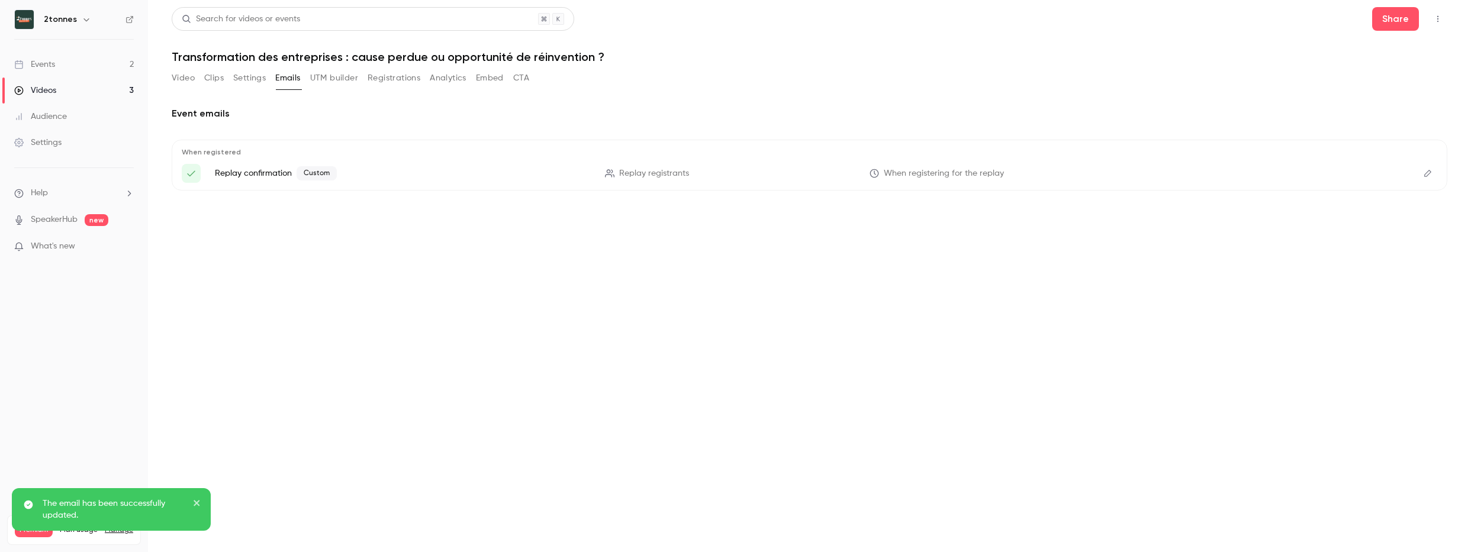
click at [275, 171] on p "Replay confirmation Custom" at bounding box center [403, 173] width 376 height 14
click at [323, 176] on span "Custom" at bounding box center [317, 173] width 40 height 14
click at [1440, 174] on div "When registered Replay confirmation Custom Replay registrants When registering …" at bounding box center [810, 165] width 1276 height 51
click at [1436, 175] on button "Edit" at bounding box center [1428, 173] width 19 height 19
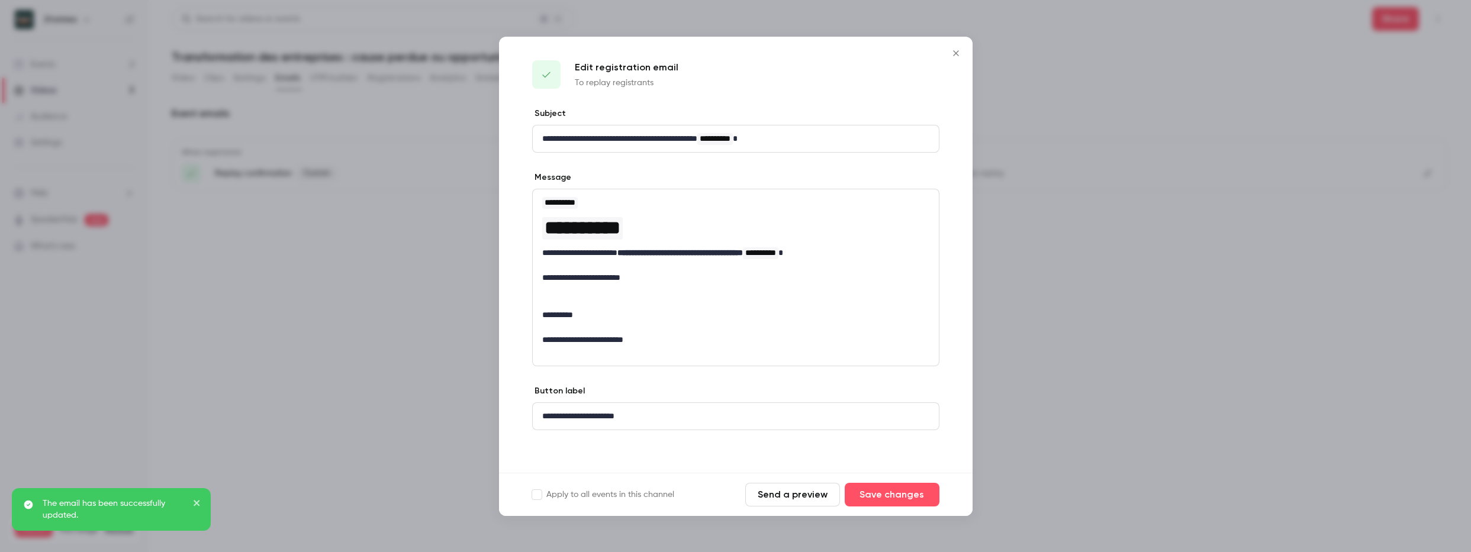
click at [783, 497] on button "Send a preview" at bounding box center [792, 495] width 95 height 24
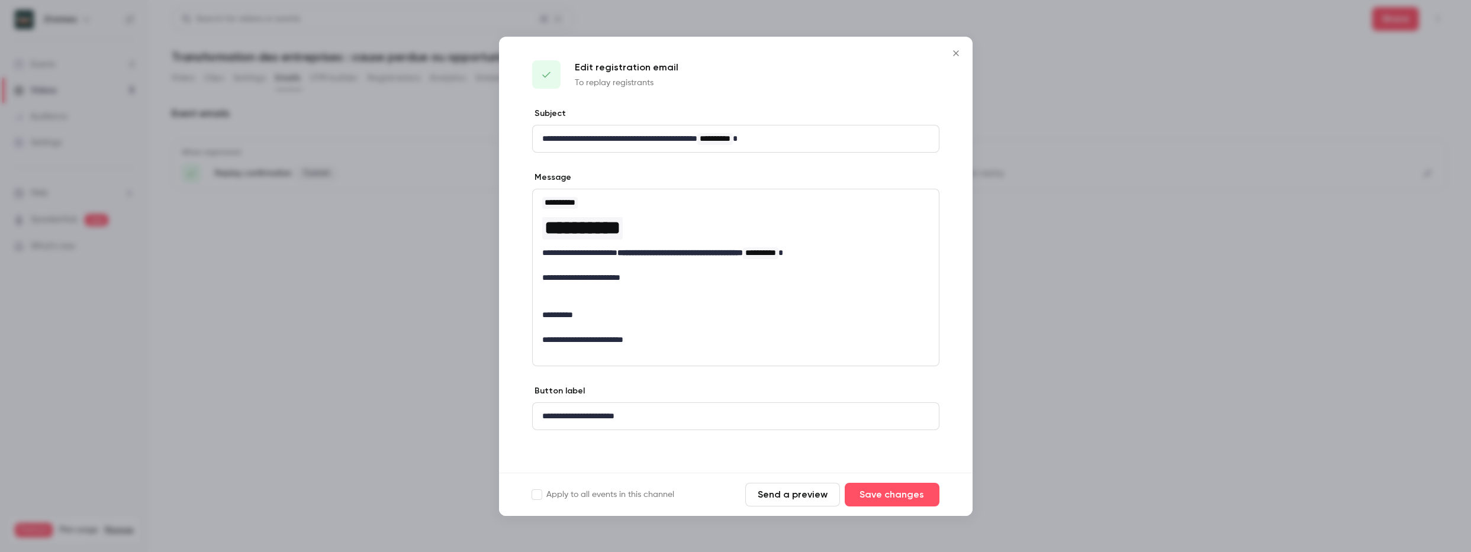
click at [481, 264] on div at bounding box center [735, 276] width 1471 height 552
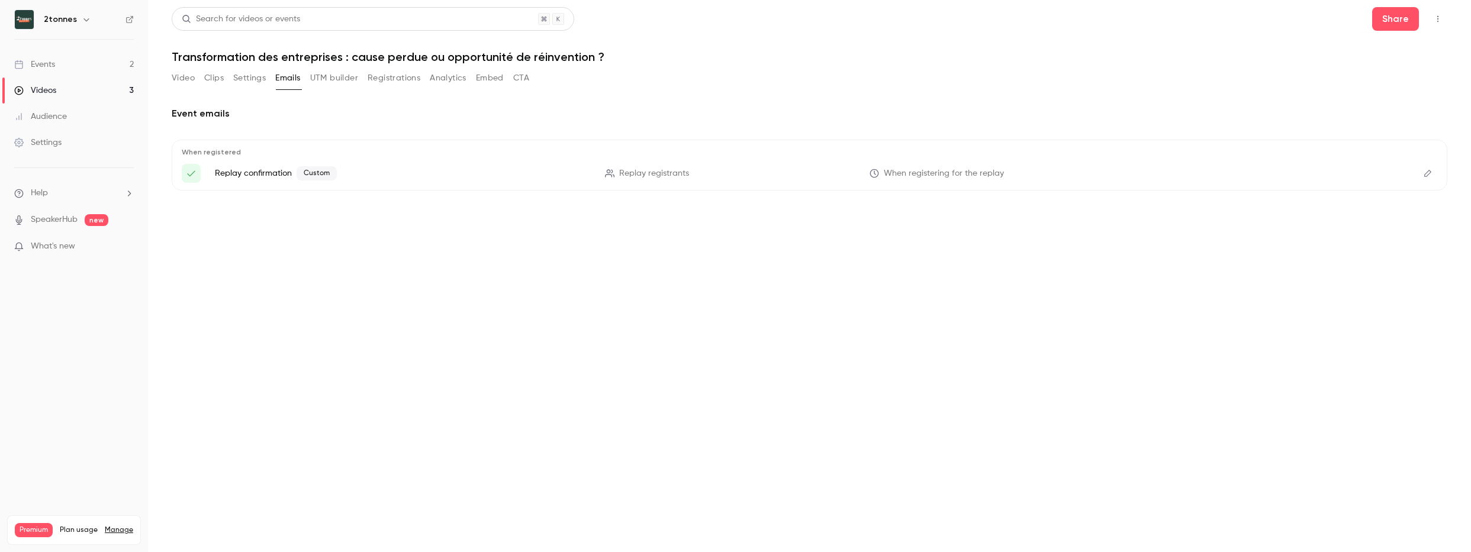
click at [97, 92] on link "Videos 3" at bounding box center [74, 91] width 148 height 26
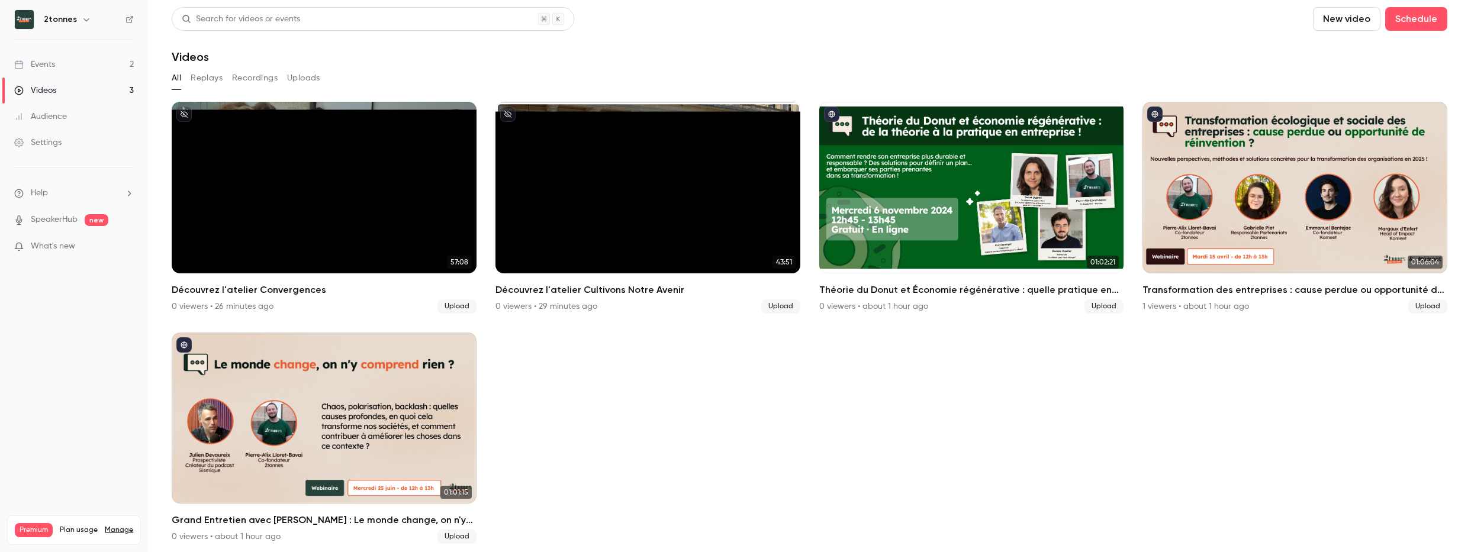
scroll to position [4, 0]
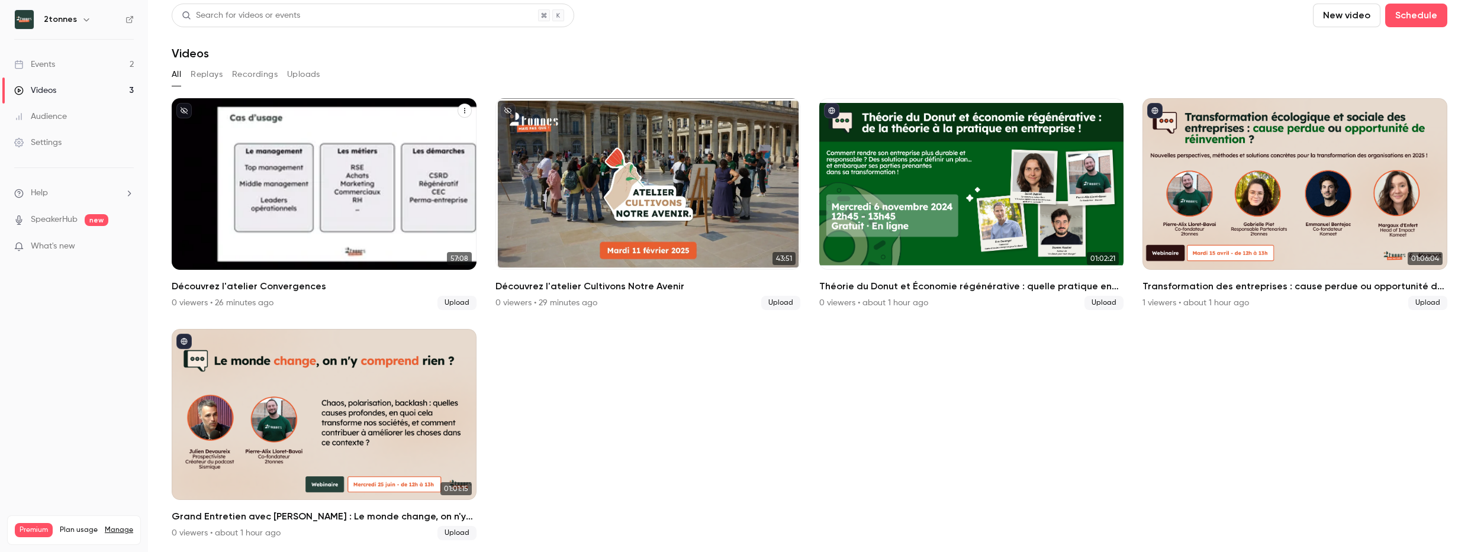
click at [381, 218] on div "Découvrez l'atelier Convergences" at bounding box center [324, 184] width 305 height 172
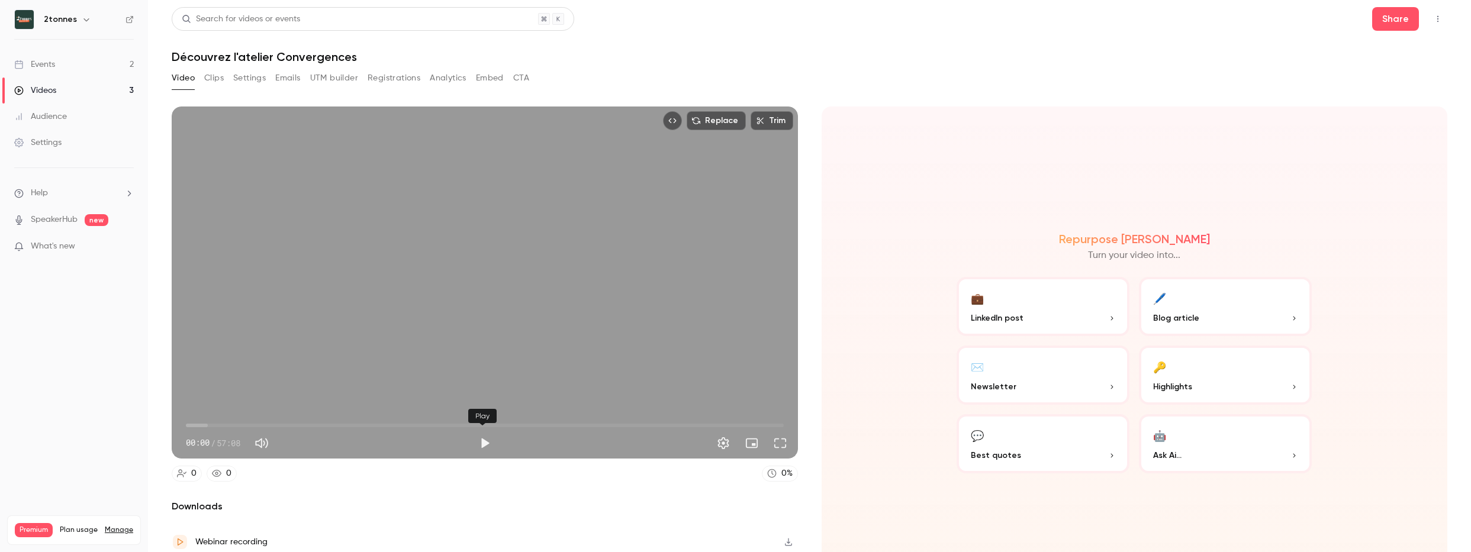
click at [485, 436] on button "Play" at bounding box center [485, 444] width 24 height 24
type input "***"
click at [758, 120] on icon "button" at bounding box center [760, 121] width 8 height 8
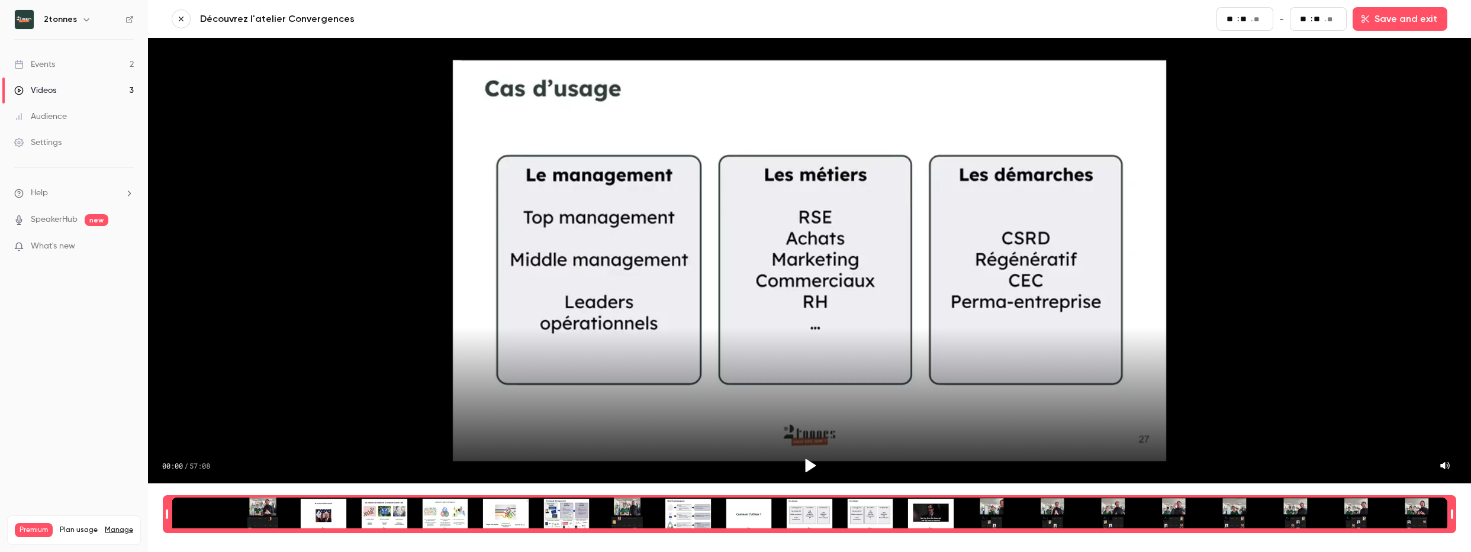
click at [188, 19] on button "button" at bounding box center [181, 18] width 19 height 19
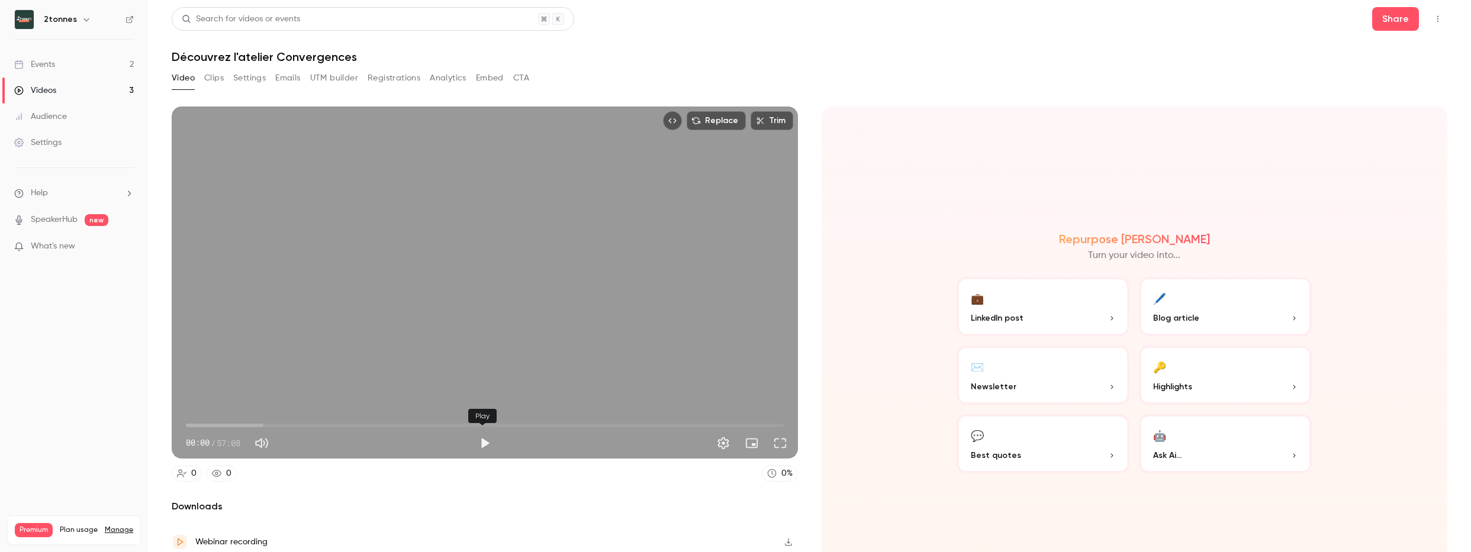
click at [480, 440] on button "Play" at bounding box center [485, 444] width 24 height 24
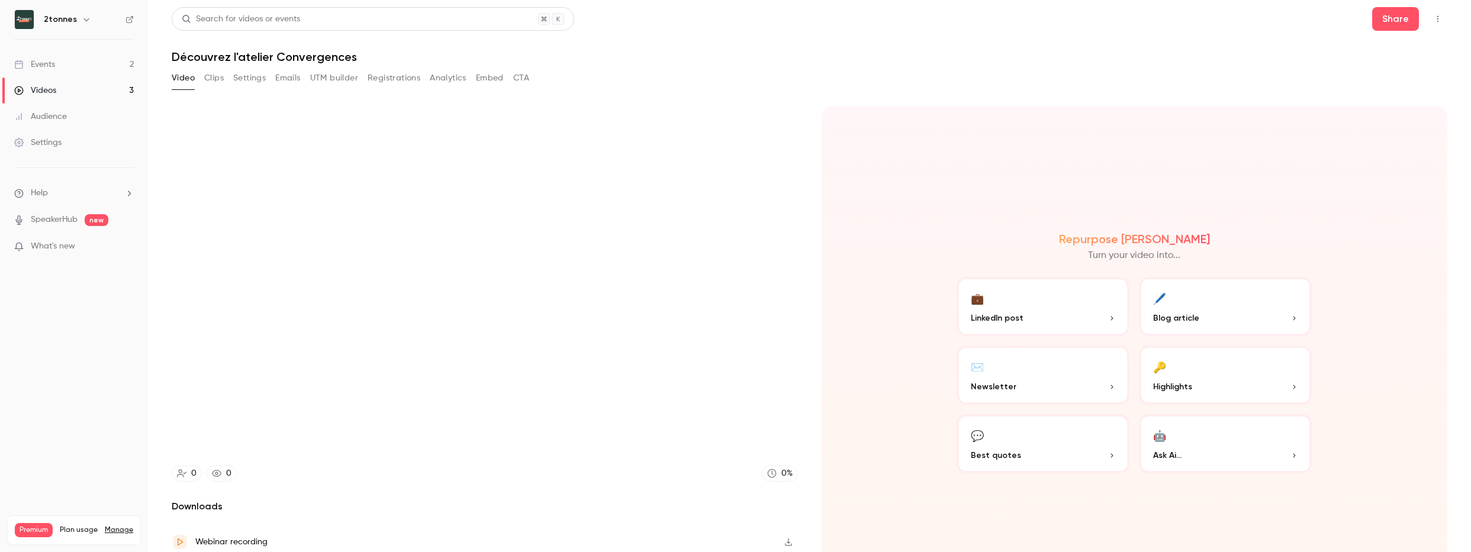
type input "***"
click at [1084, 518] on div "Repurpose Ai Turn your video into... 💼 LinkedIn post 🖊️ Blog article ✉️ Newslet…" at bounding box center [1135, 353] width 626 height 493
type input "****"
click at [94, 64] on link "Events 2" at bounding box center [74, 65] width 148 height 26
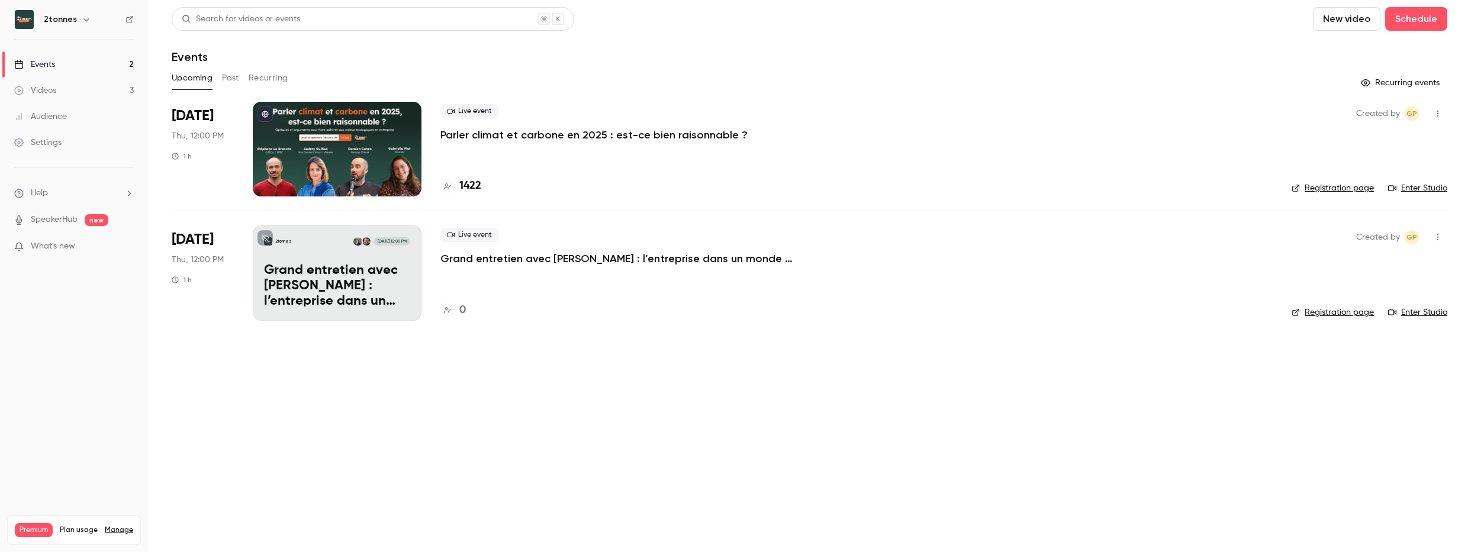
click at [95, 101] on link "Videos 3" at bounding box center [74, 91] width 148 height 26
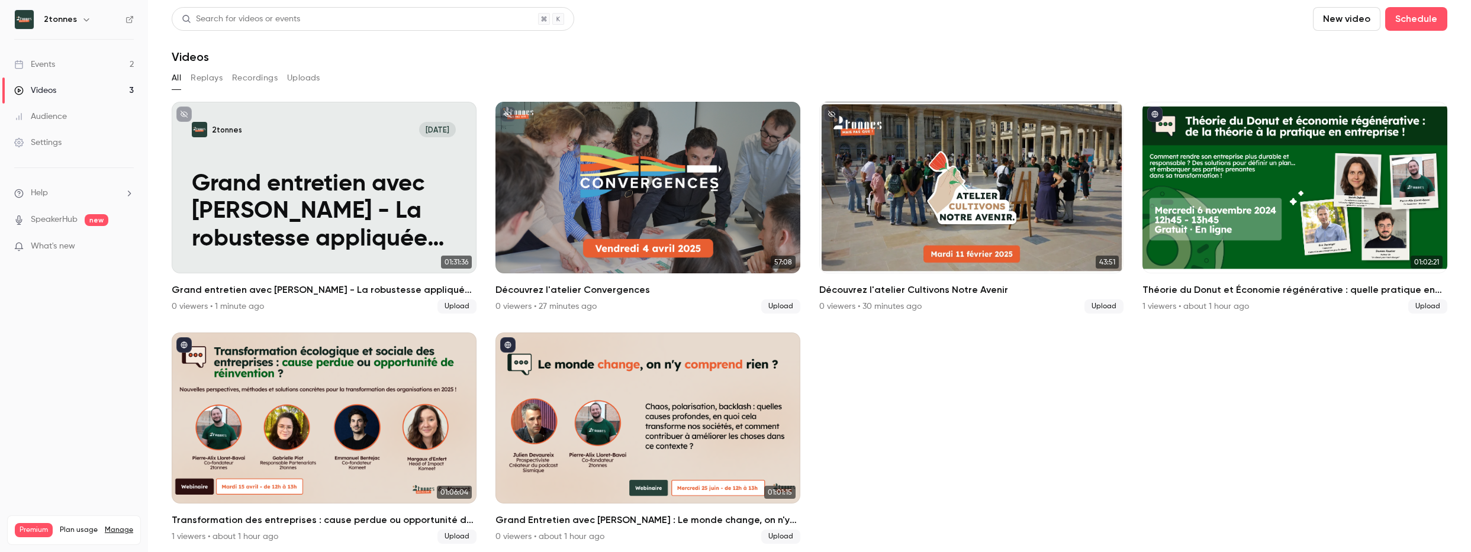
click at [937, 451] on ul "2tonnes [DATE] Grand entretien avec [PERSON_NAME] - La robustesse appliquée au…" at bounding box center [810, 323] width 1276 height 442
click at [938, 415] on ul "2tonnes [DATE] Grand entretien avec [PERSON_NAME] - La robustesse appliquée au…" at bounding box center [810, 323] width 1276 height 442
